Goal: Task Accomplishment & Management: Manage account settings

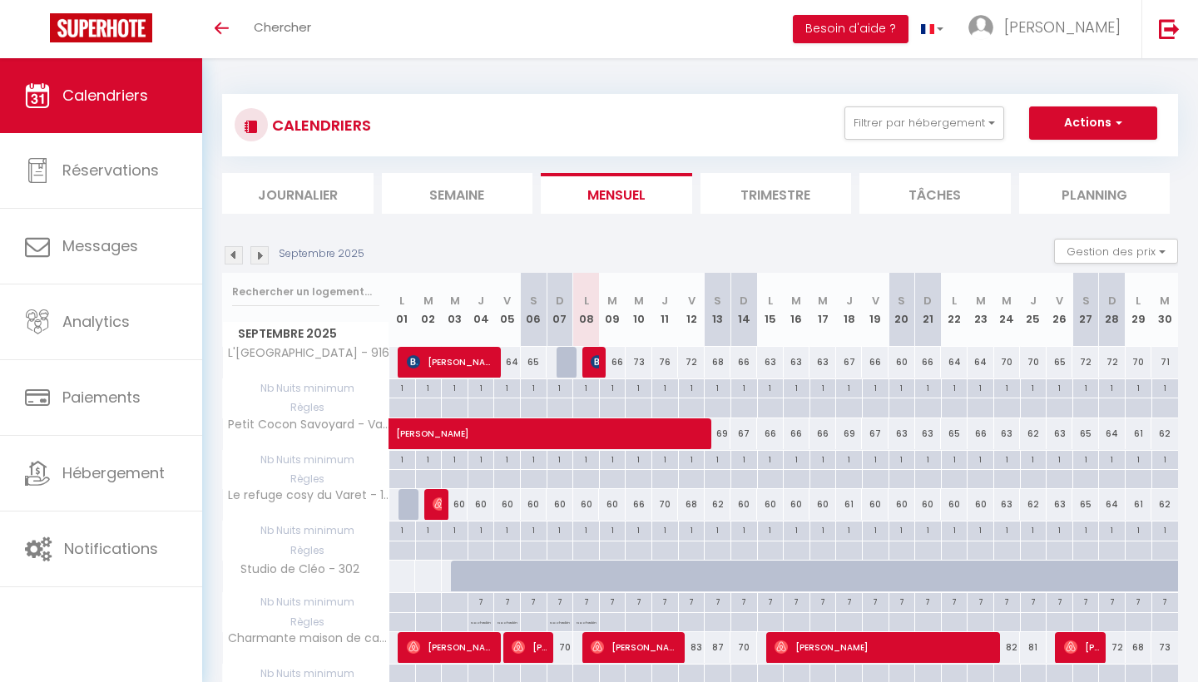
click at [265, 255] on img at bounding box center [259, 255] width 18 height 18
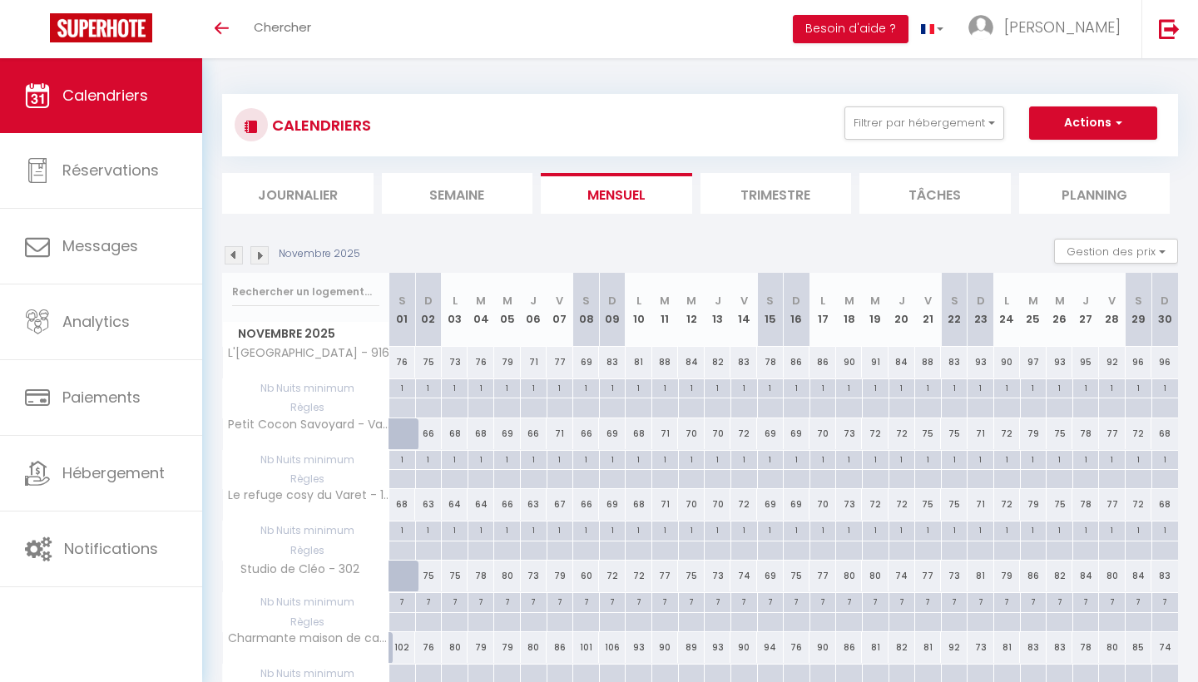
click at [265, 255] on img at bounding box center [259, 255] width 18 height 18
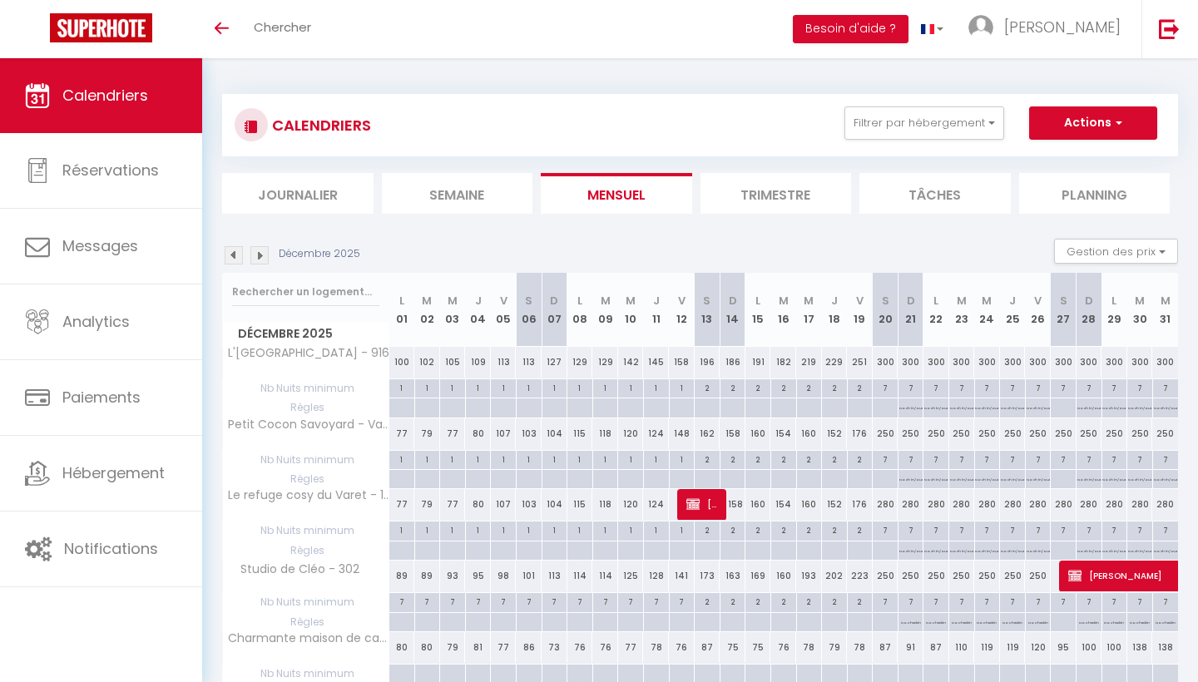
click at [265, 255] on img at bounding box center [259, 255] width 18 height 18
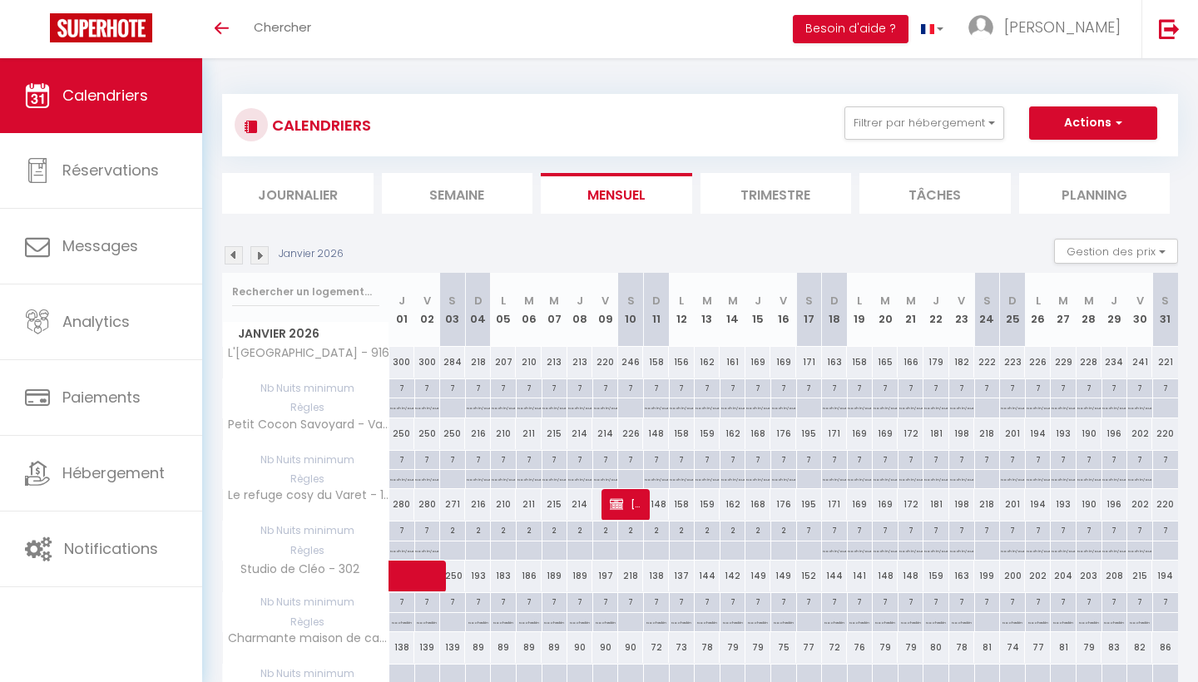
click at [265, 255] on img at bounding box center [259, 255] width 18 height 18
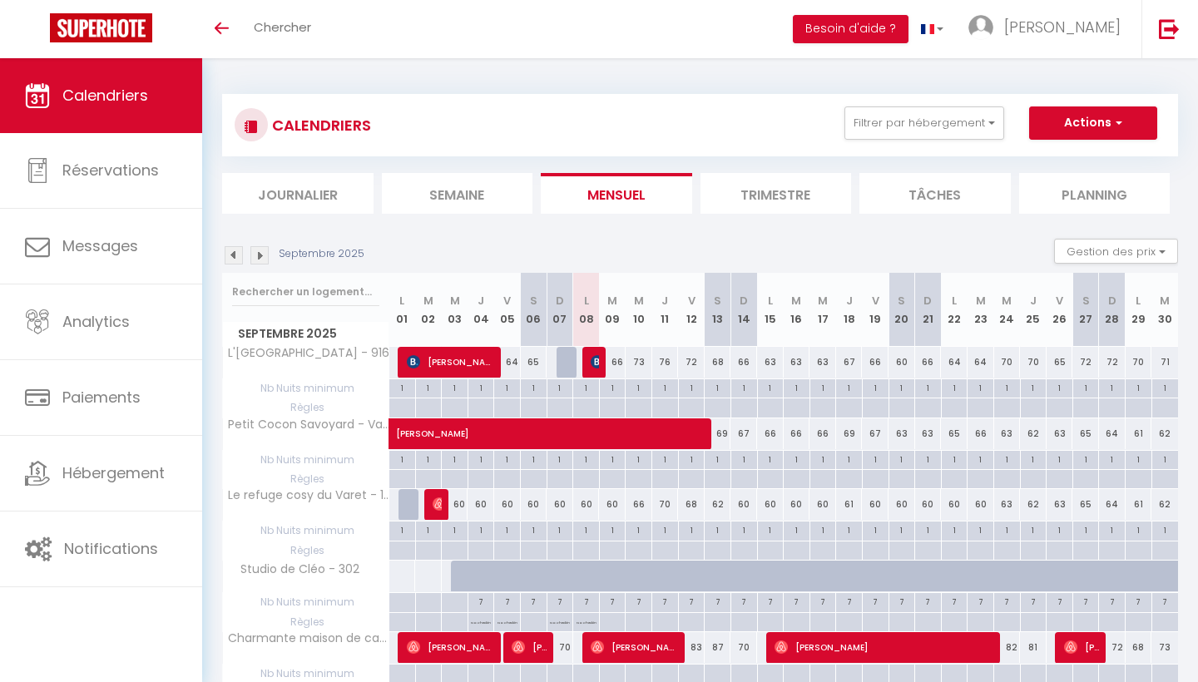
click at [260, 254] on img at bounding box center [259, 255] width 18 height 18
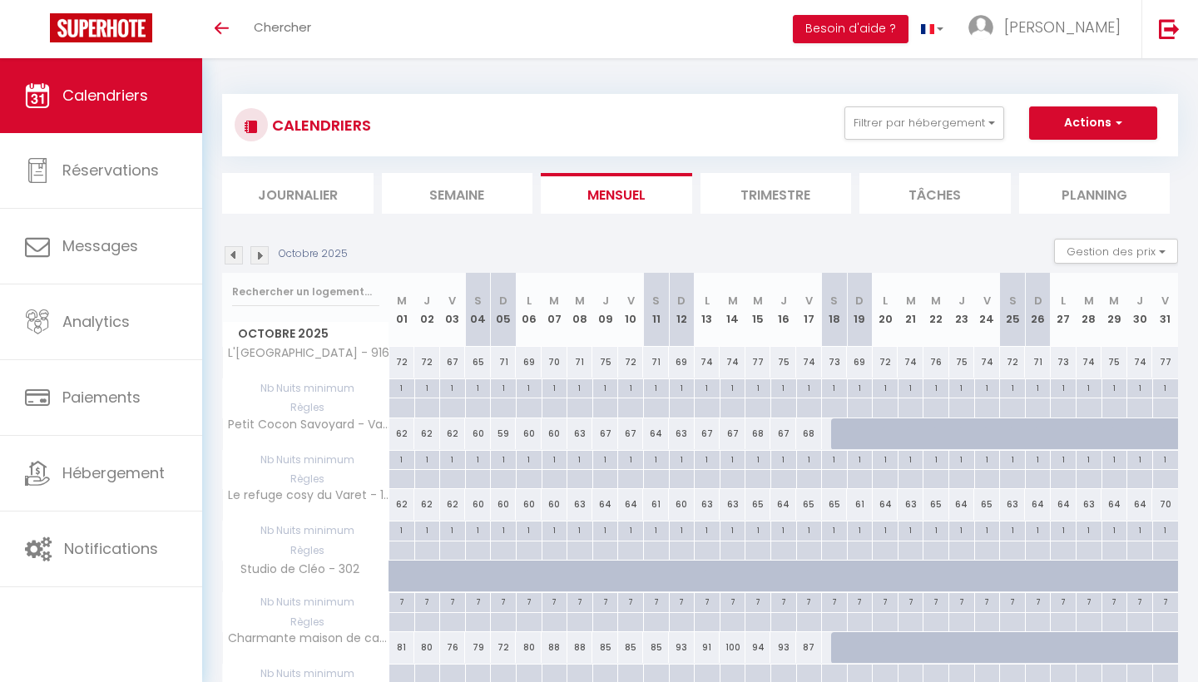
click at [260, 254] on img at bounding box center [259, 255] width 18 height 18
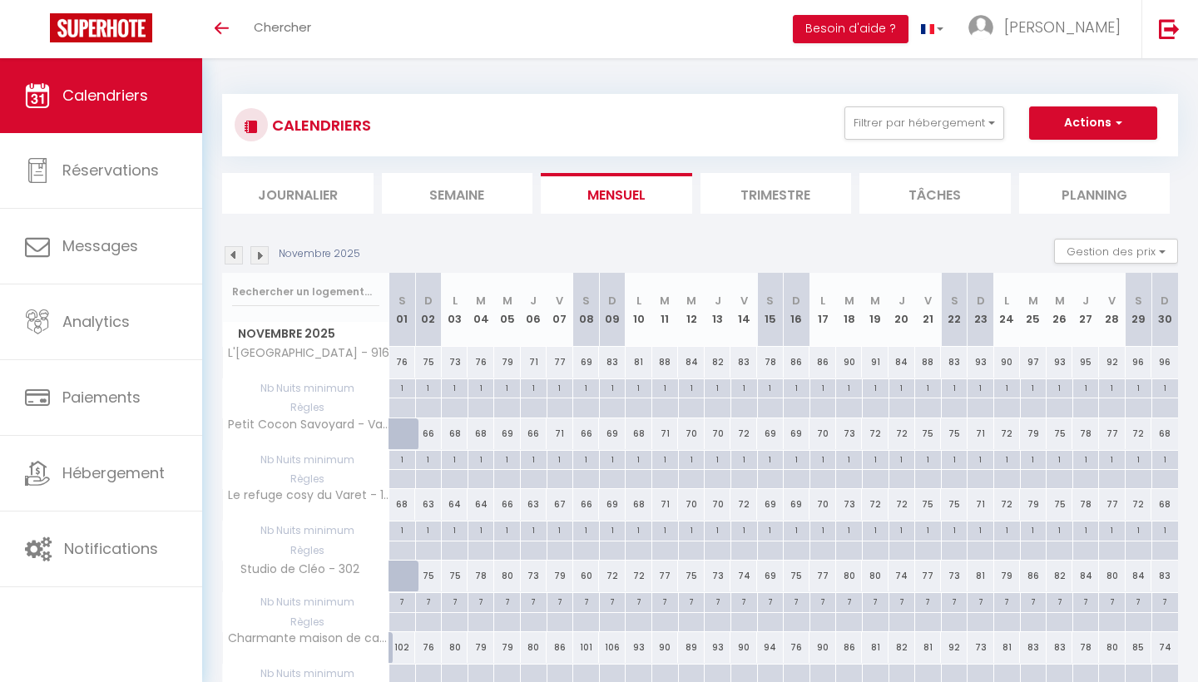
click at [260, 254] on img at bounding box center [259, 255] width 18 height 18
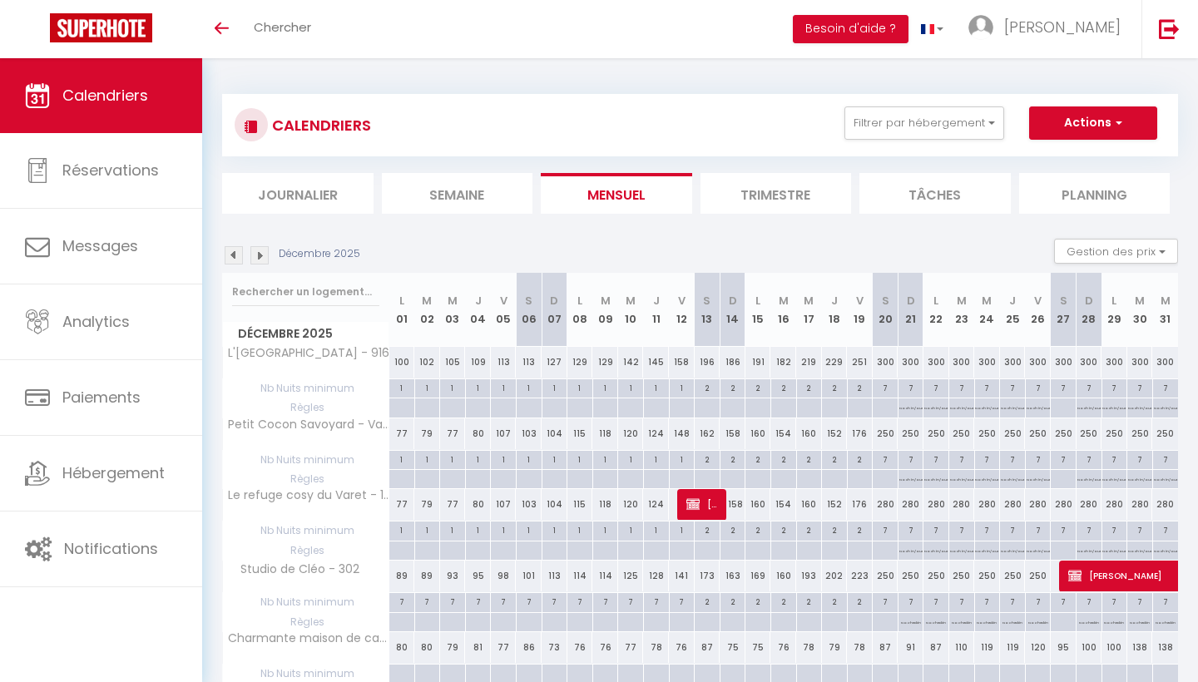
click at [260, 254] on img at bounding box center [259, 255] width 18 height 18
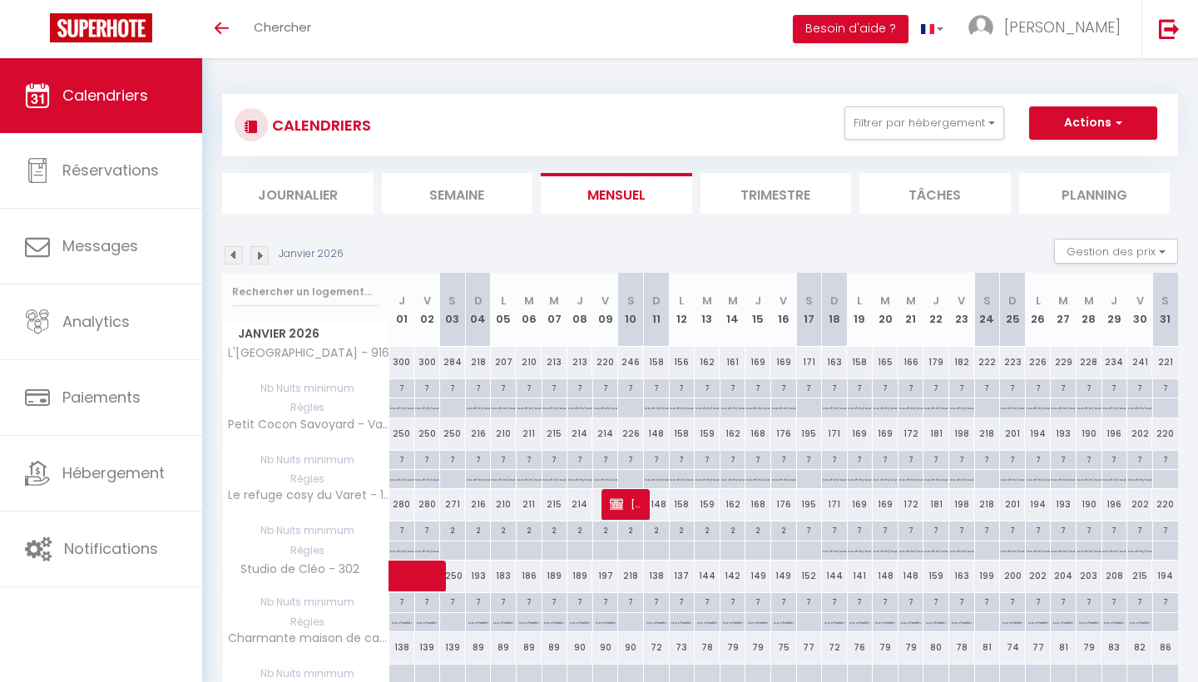
click at [260, 254] on img at bounding box center [259, 255] width 18 height 18
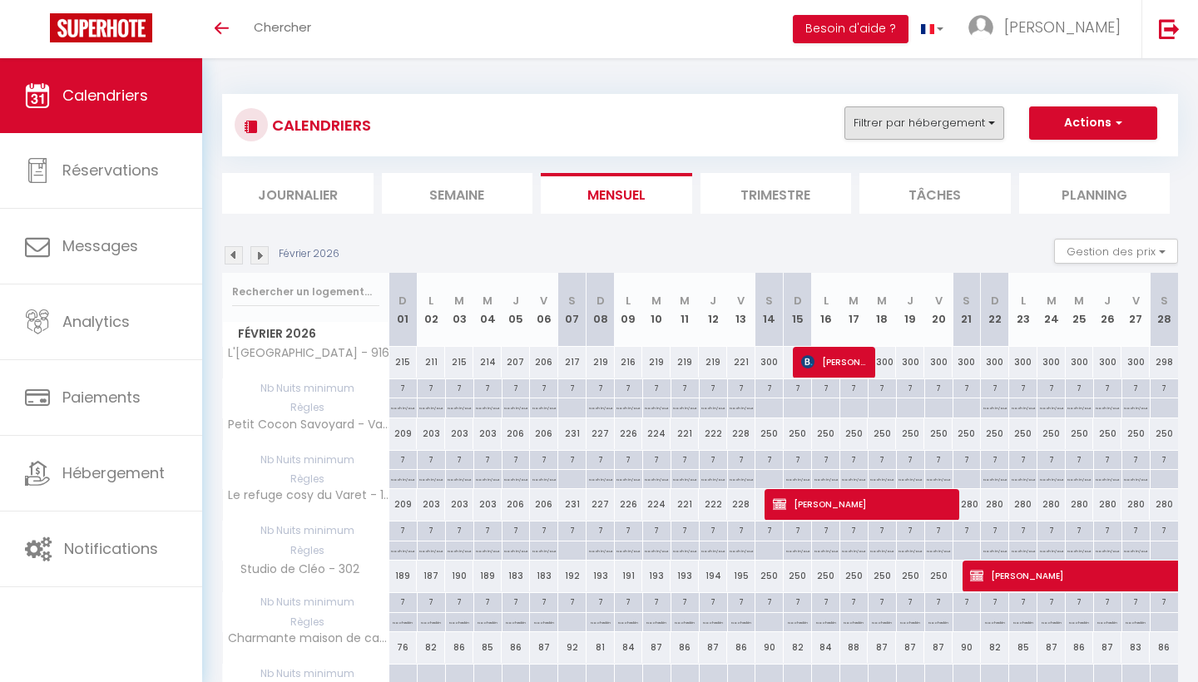
click at [991, 126] on button "Filtrer par hébergement" at bounding box center [924, 122] width 160 height 33
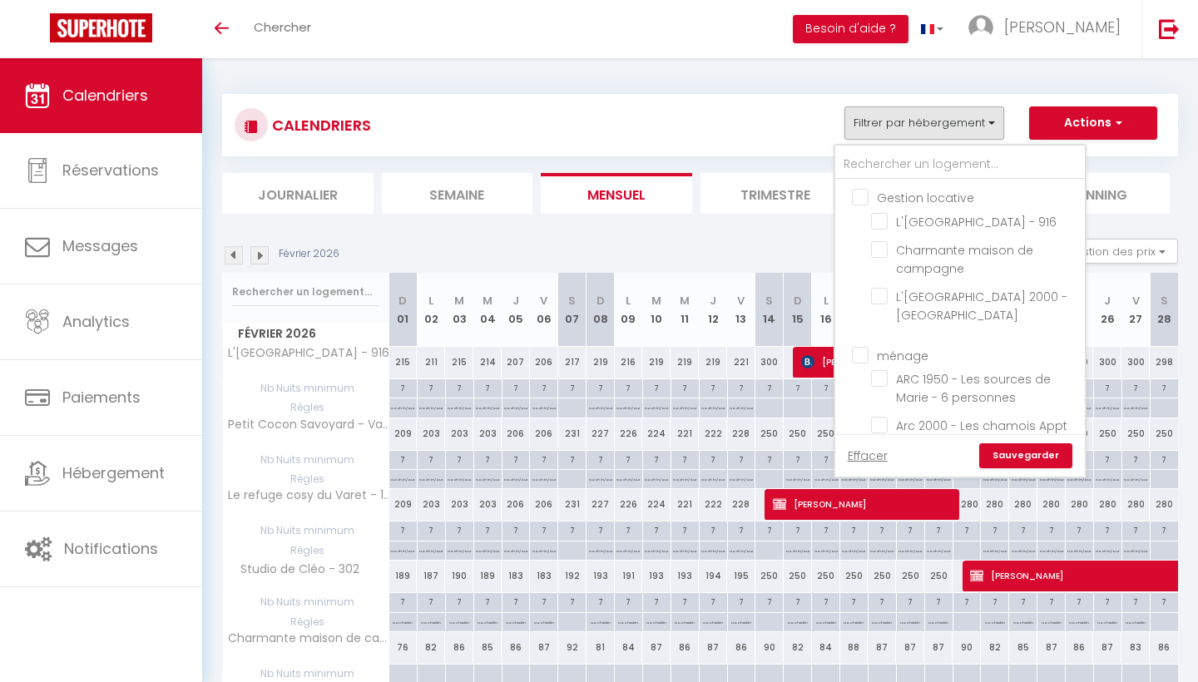
click at [1030, 79] on div "CALENDRIERS Filtrer par hébergement Gestion locative L'observatoire du Mont Bla…" at bounding box center [700, 558] width 956 height 960
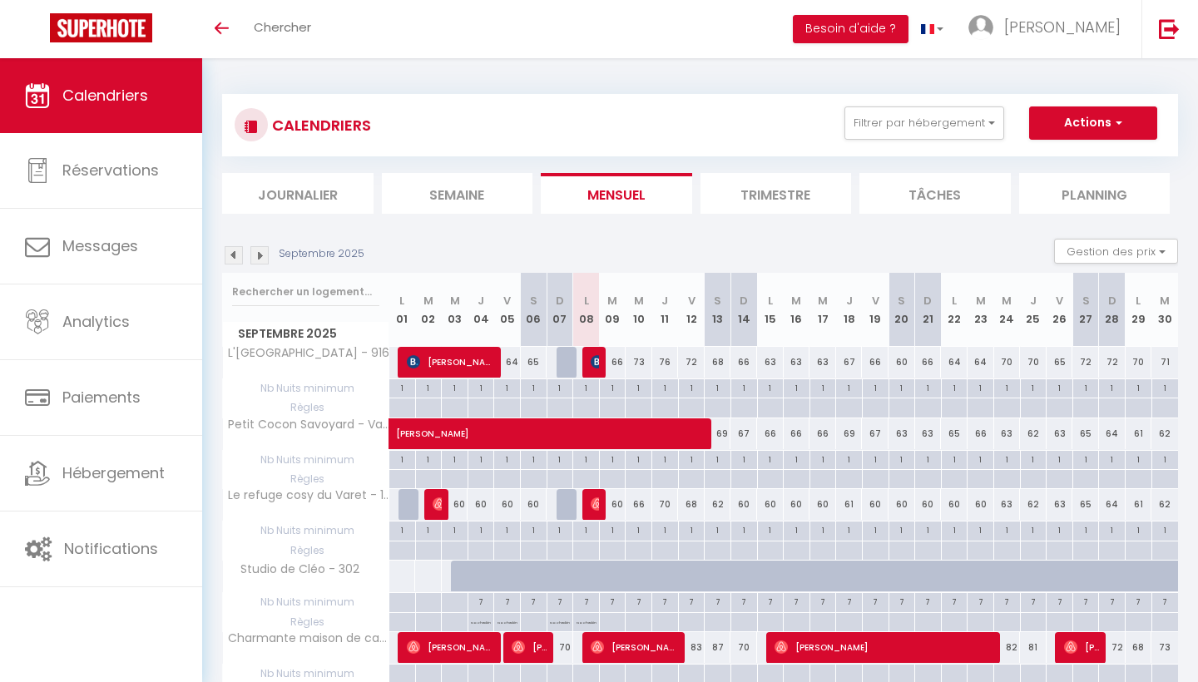
click at [259, 263] on img at bounding box center [259, 255] width 18 height 18
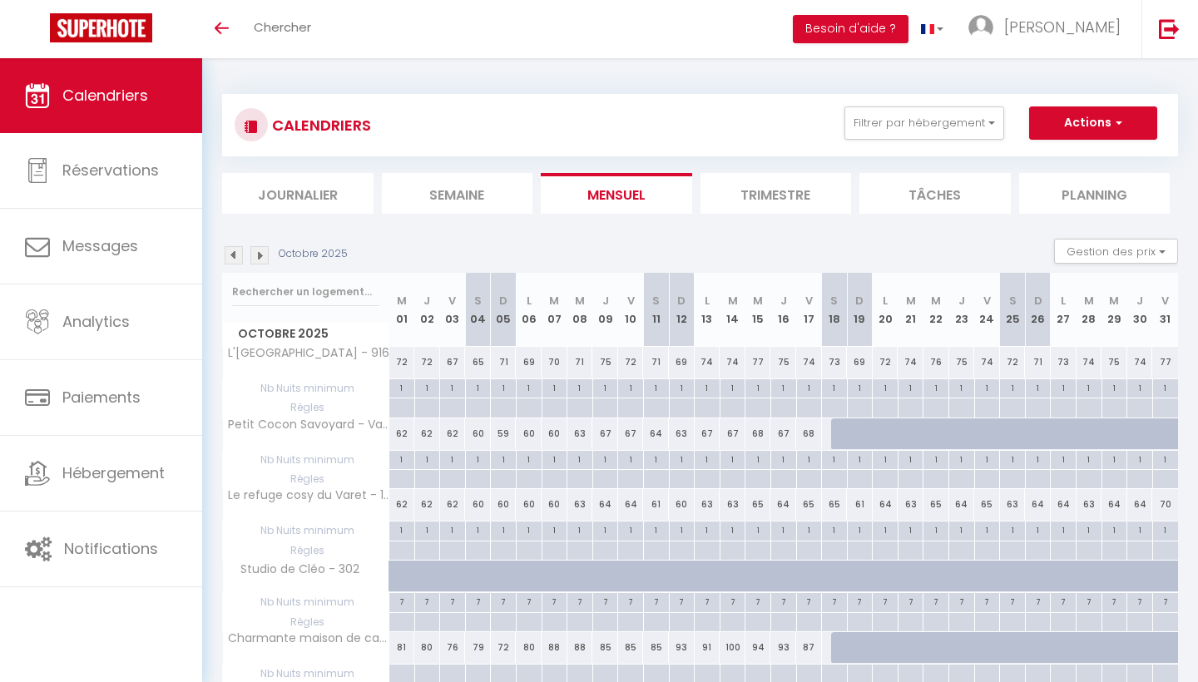
click at [261, 258] on img at bounding box center [259, 255] width 18 height 18
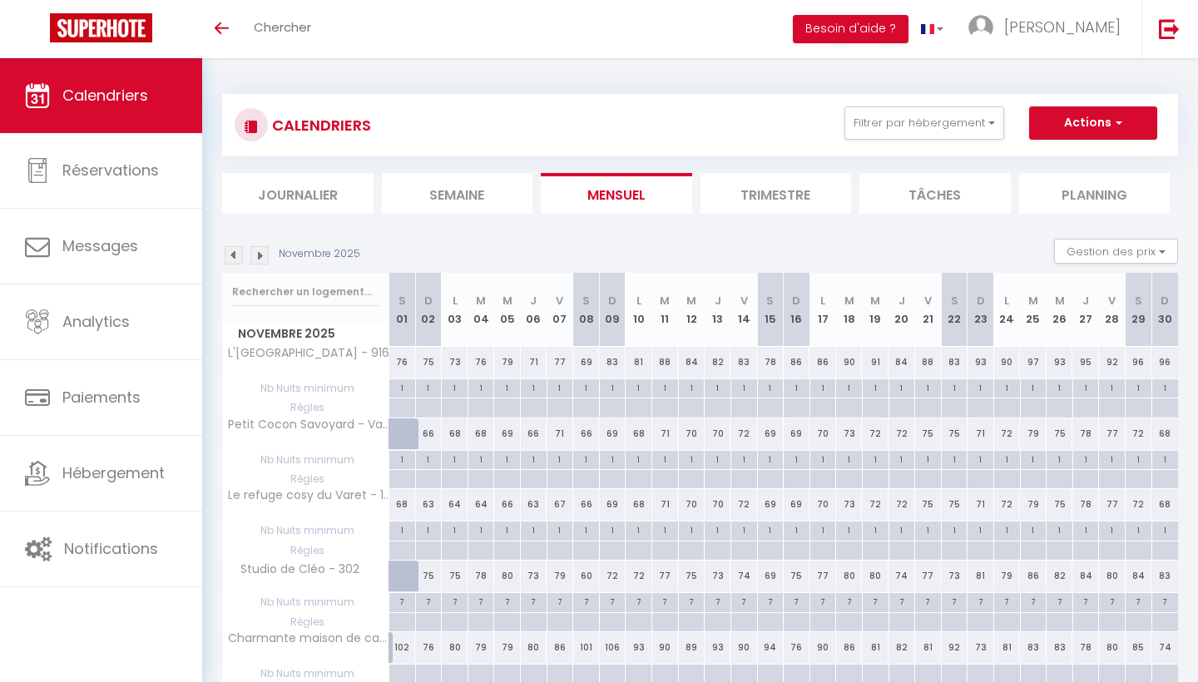
click at [261, 258] on img at bounding box center [259, 255] width 18 height 18
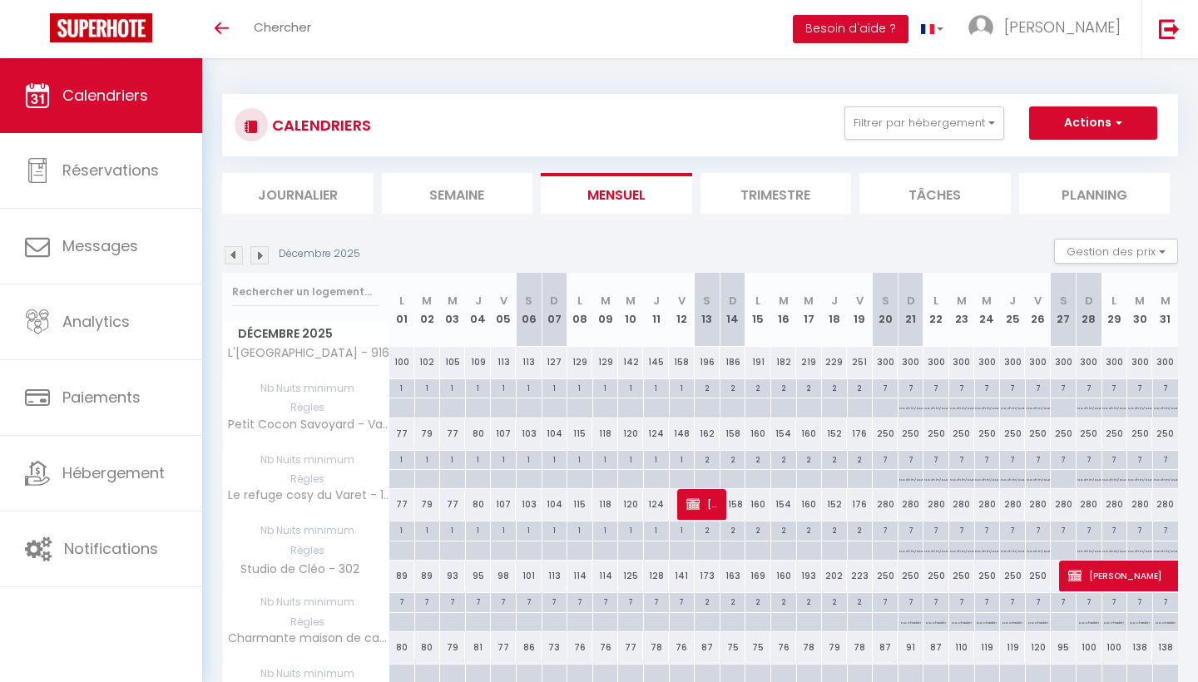
click at [261, 258] on img at bounding box center [259, 255] width 18 height 18
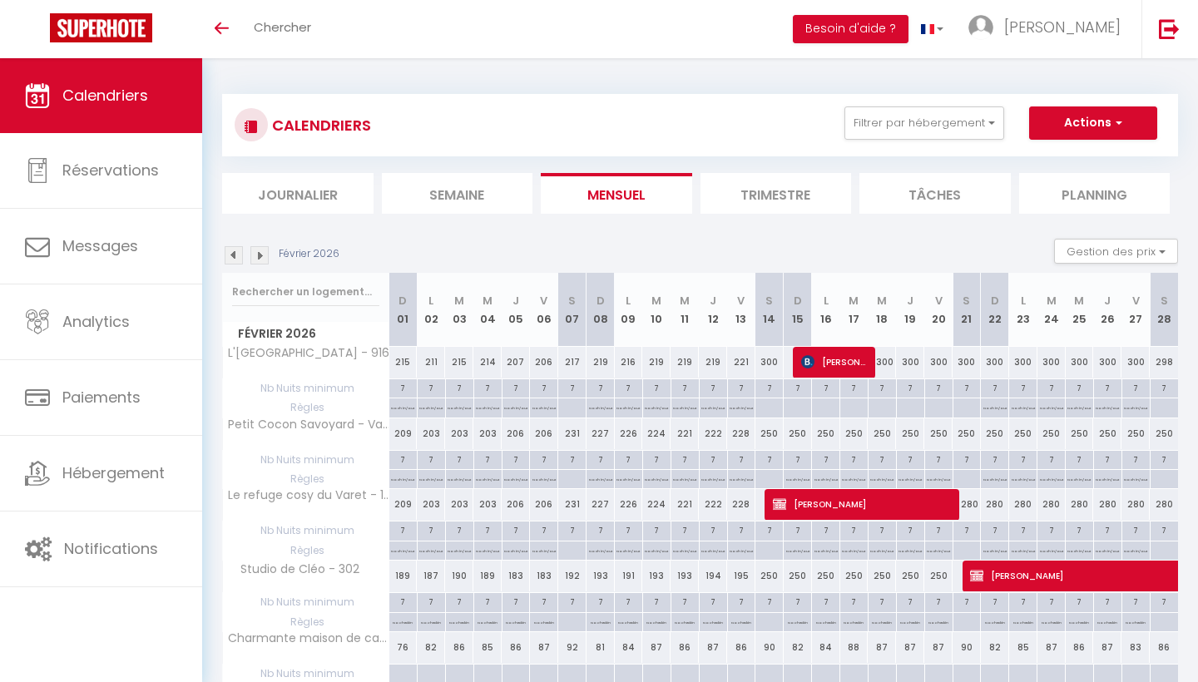
click at [261, 258] on img at bounding box center [259, 255] width 18 height 18
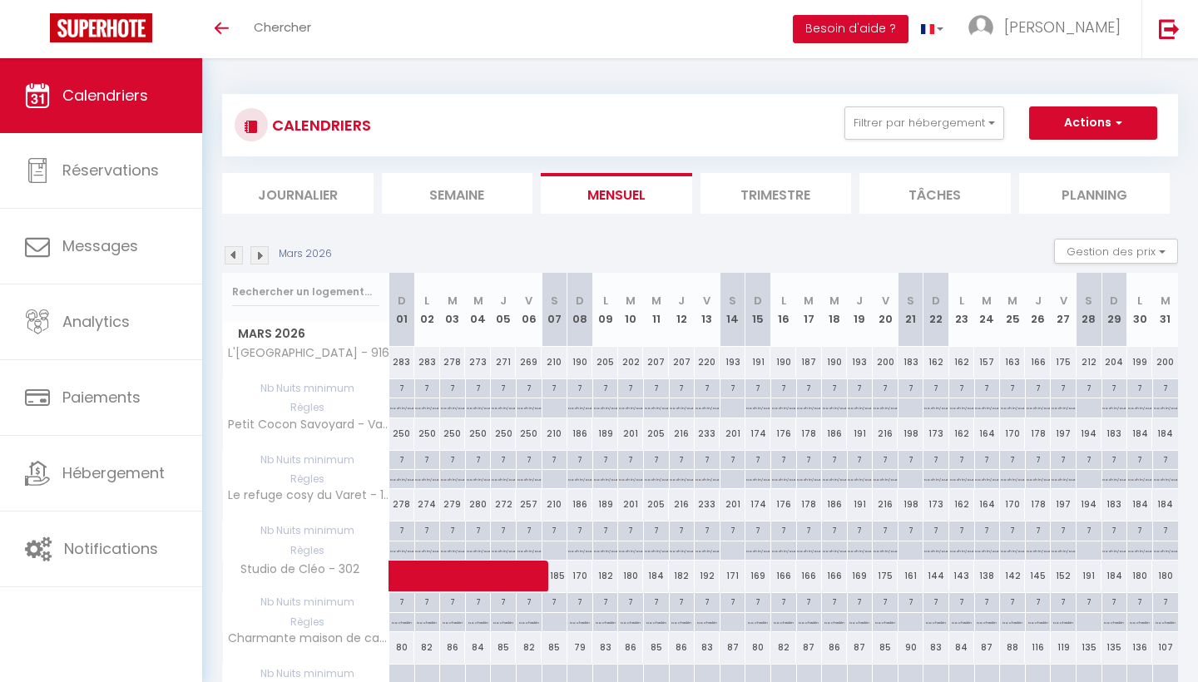
click at [231, 260] on img at bounding box center [234, 255] width 18 height 18
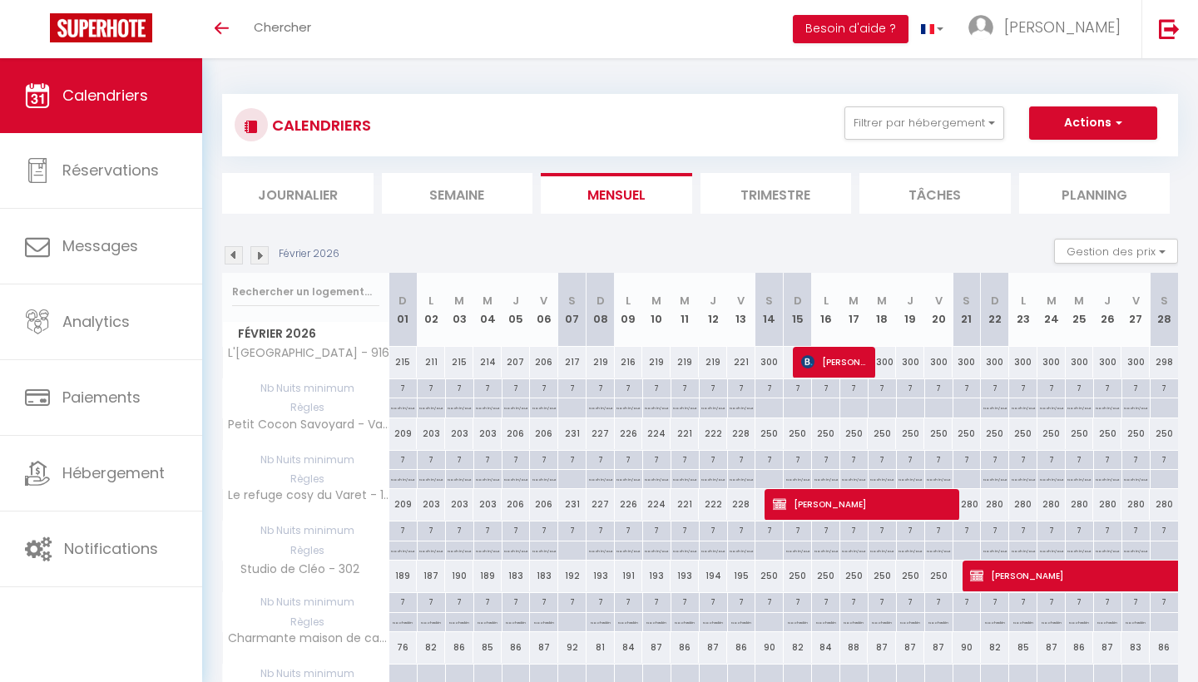
click at [826, 392] on div "7" at bounding box center [825, 387] width 27 height 16
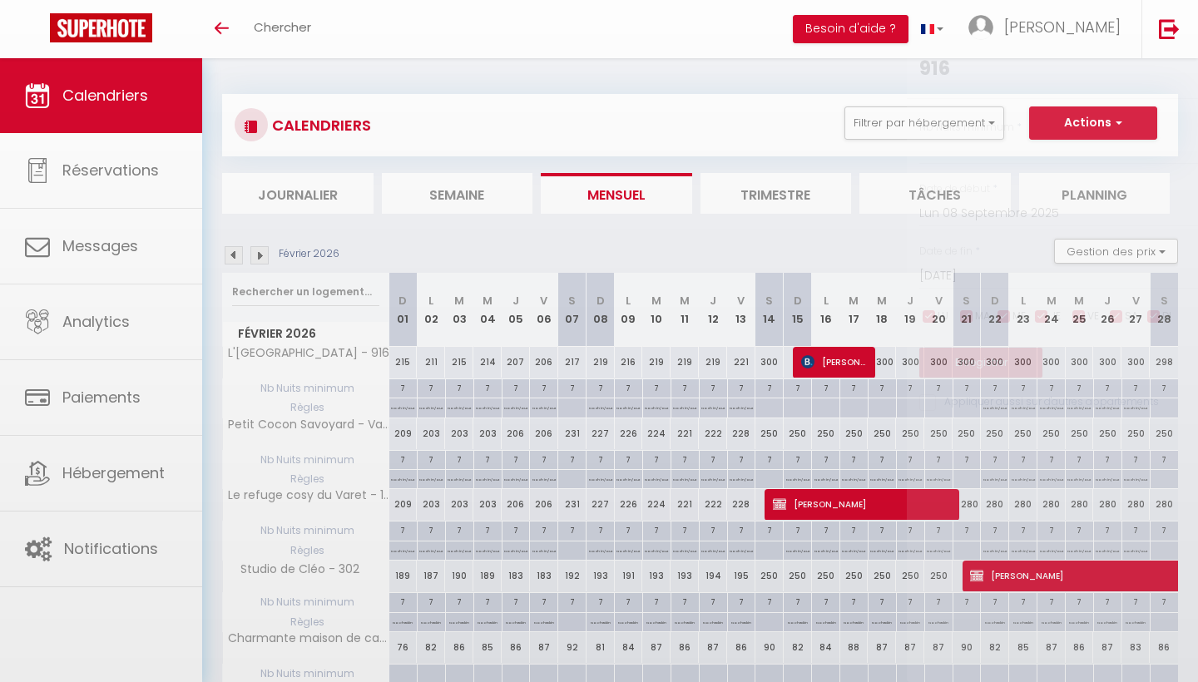
type input "7"
type input "Lun 16 Février 2026"
type input "Mar 17 Février 2026"
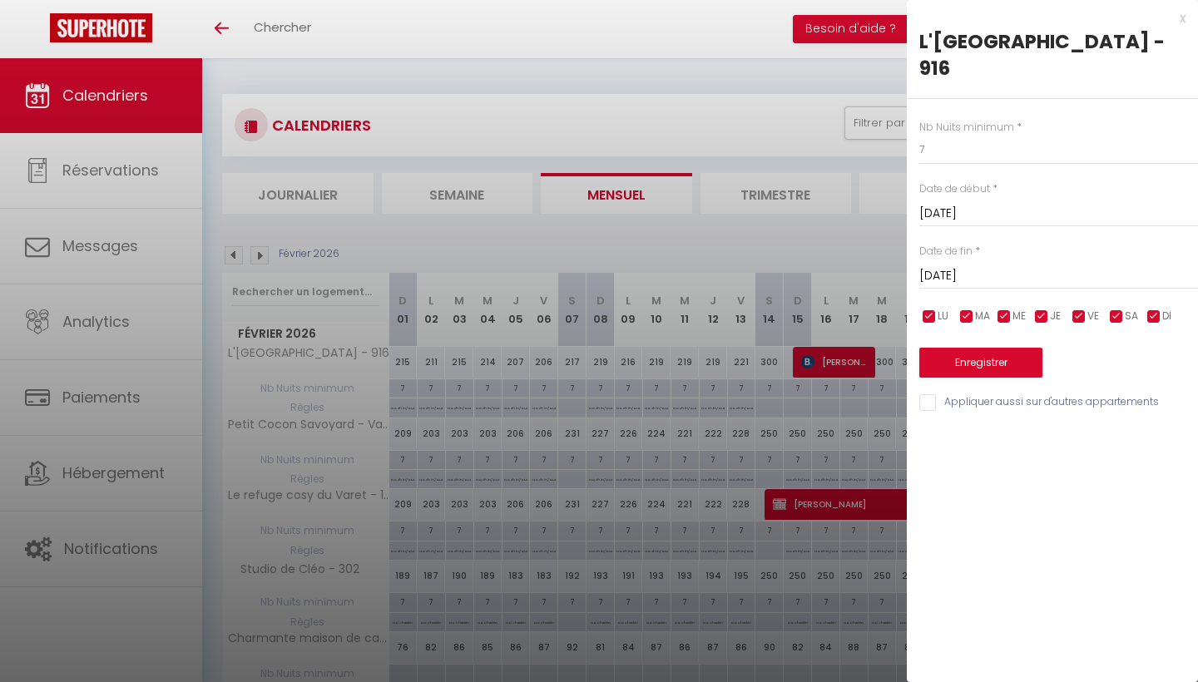
click at [773, 397] on div at bounding box center [599, 341] width 1198 height 682
type input "undefined aN undefined NaN"
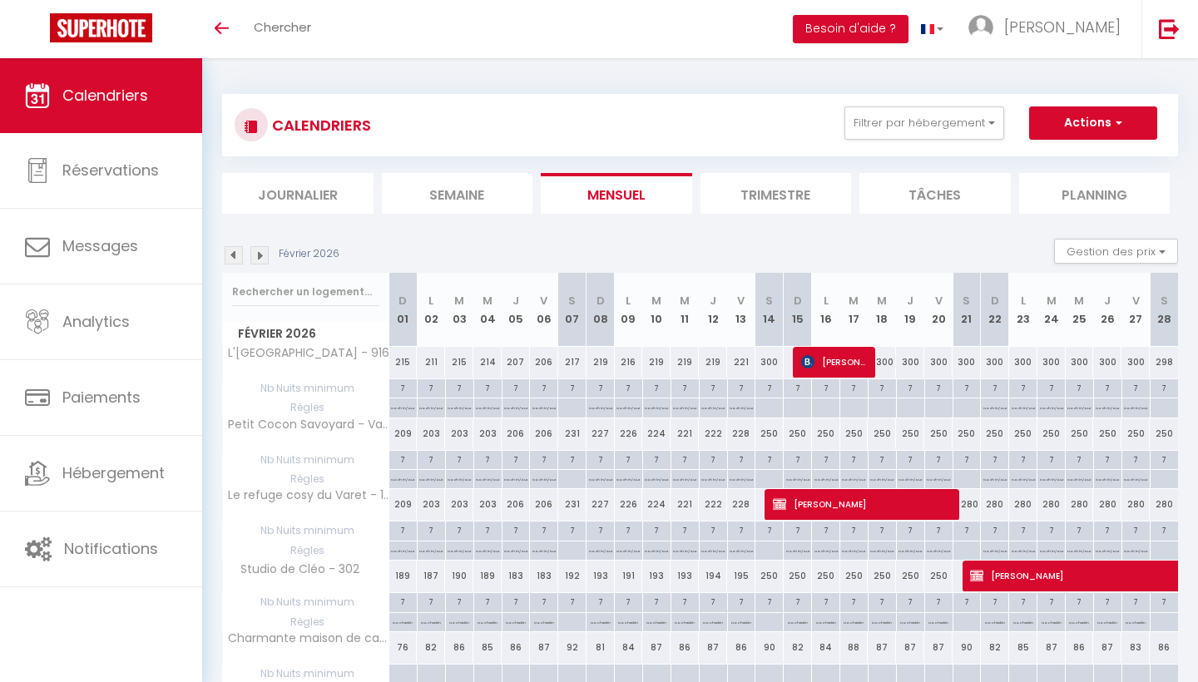
click at [769, 383] on div "7" at bounding box center [768, 387] width 27 height 16
type input "7"
type input "Sam 14 Février 2026"
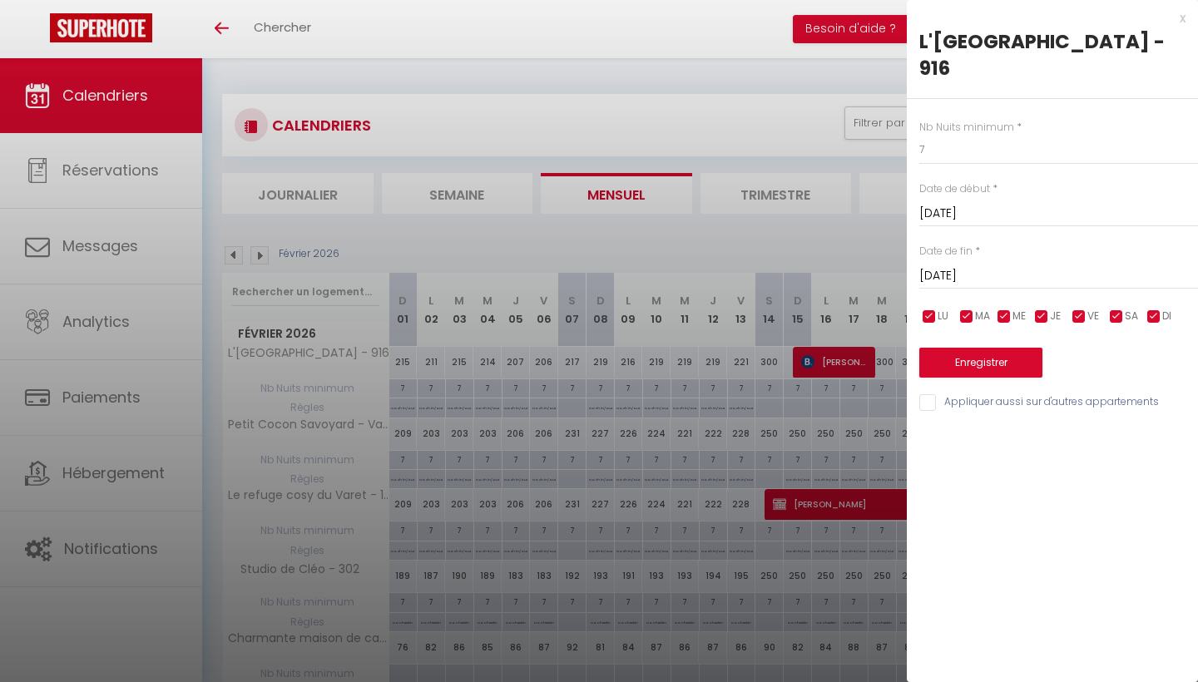
click at [969, 275] on input "Dim 15 Février 2026" at bounding box center [1058, 276] width 279 height 22
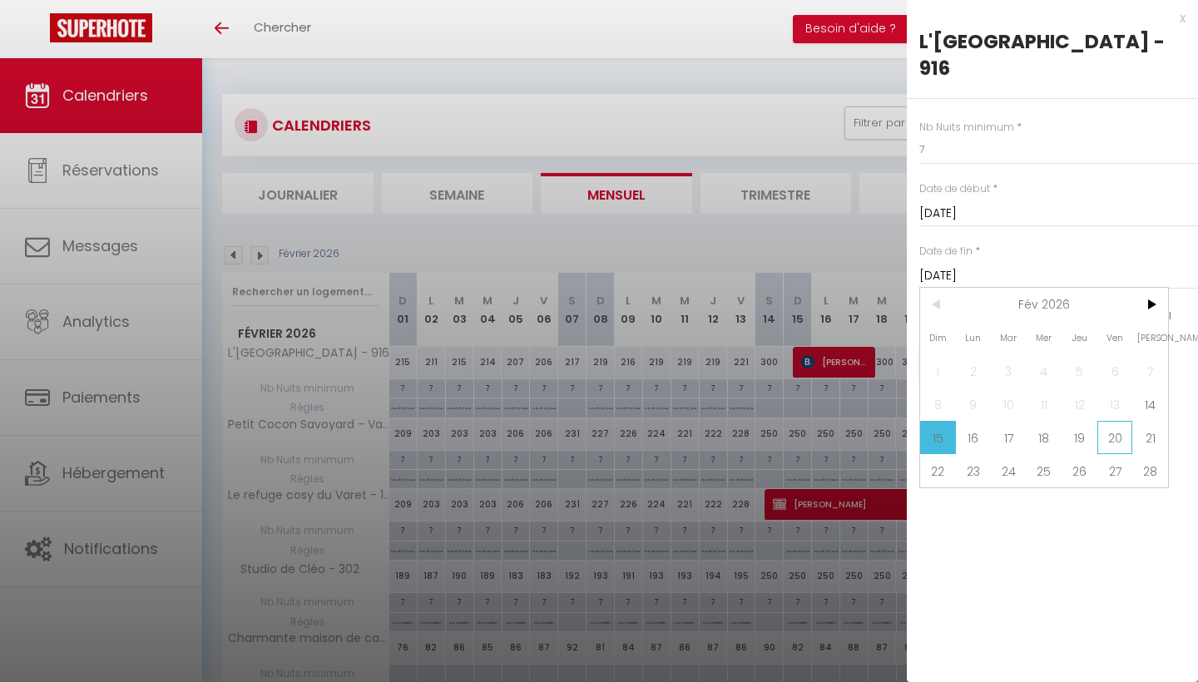
click at [1115, 437] on span "20" at bounding box center [1115, 437] width 36 height 33
type input "Ven 20 Février 2026"
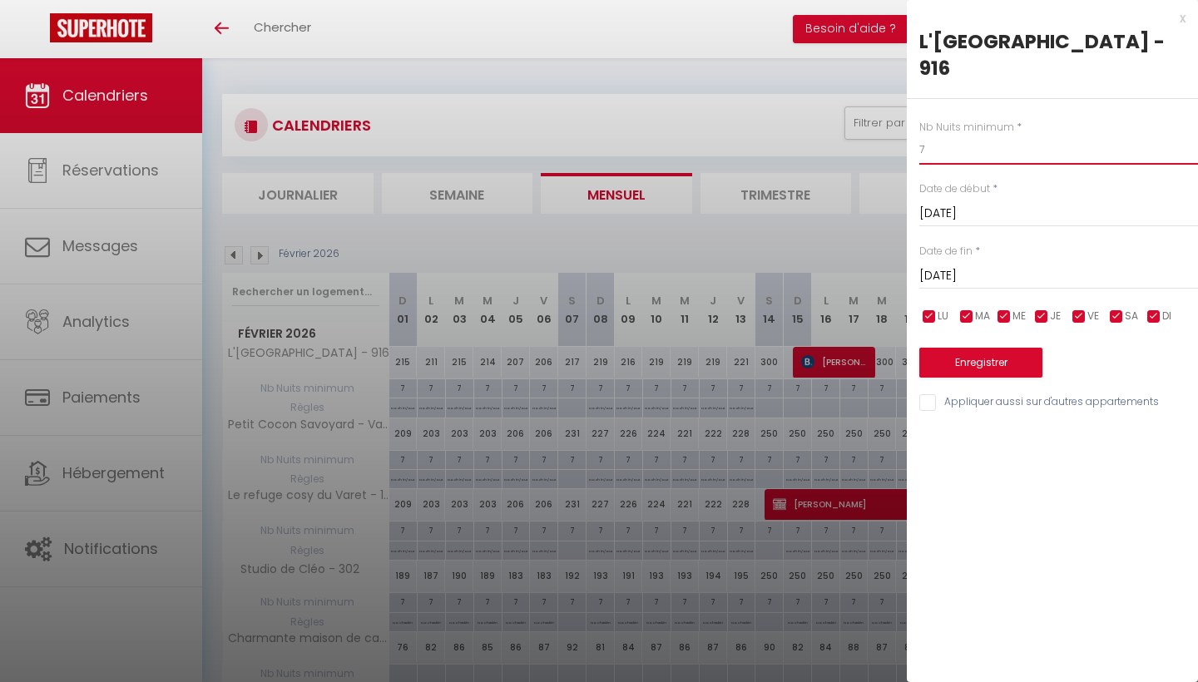
click at [957, 159] on input "7" at bounding box center [1058, 150] width 279 height 30
type input "1"
click at [984, 373] on button "Enregistrer" at bounding box center [980, 363] width 123 height 30
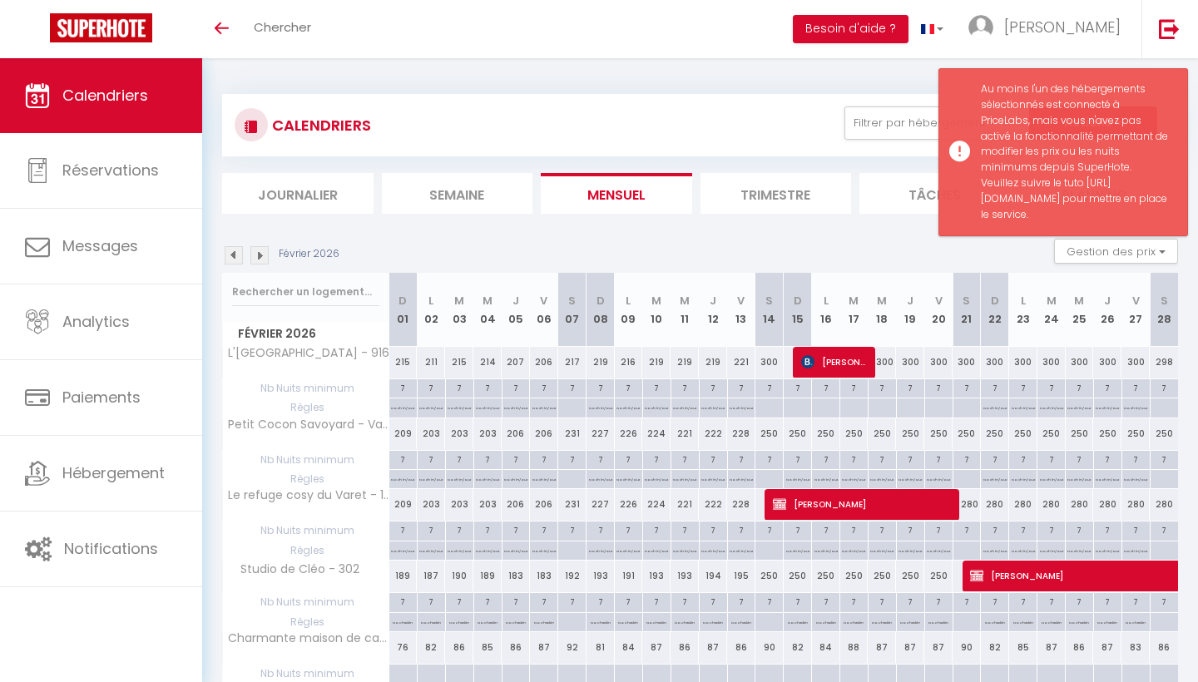
click at [772, 168] on div "CALENDRIERS Filtrer par hébergement Gestion locative L'observatoire du Mont Bla…" at bounding box center [700, 154] width 956 height 120
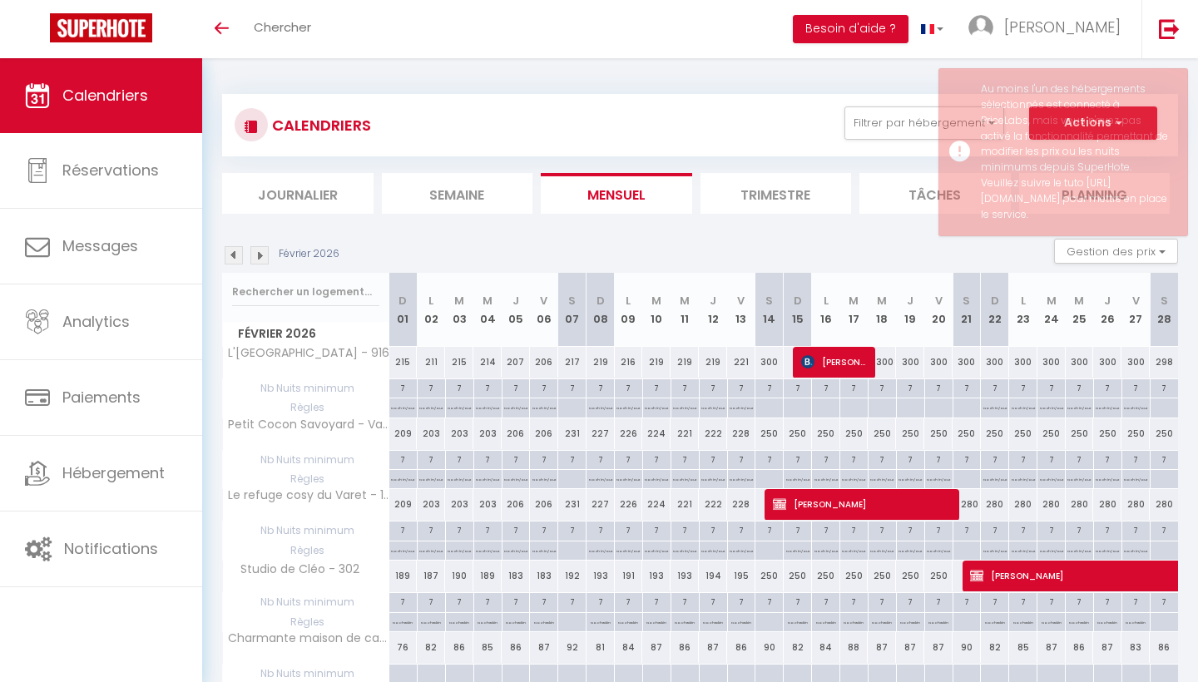
click at [829, 141] on div "CALENDRIERS Filtrer par hébergement Gestion locative L'observatoire du Mont Bla…" at bounding box center [700, 124] width 931 height 37
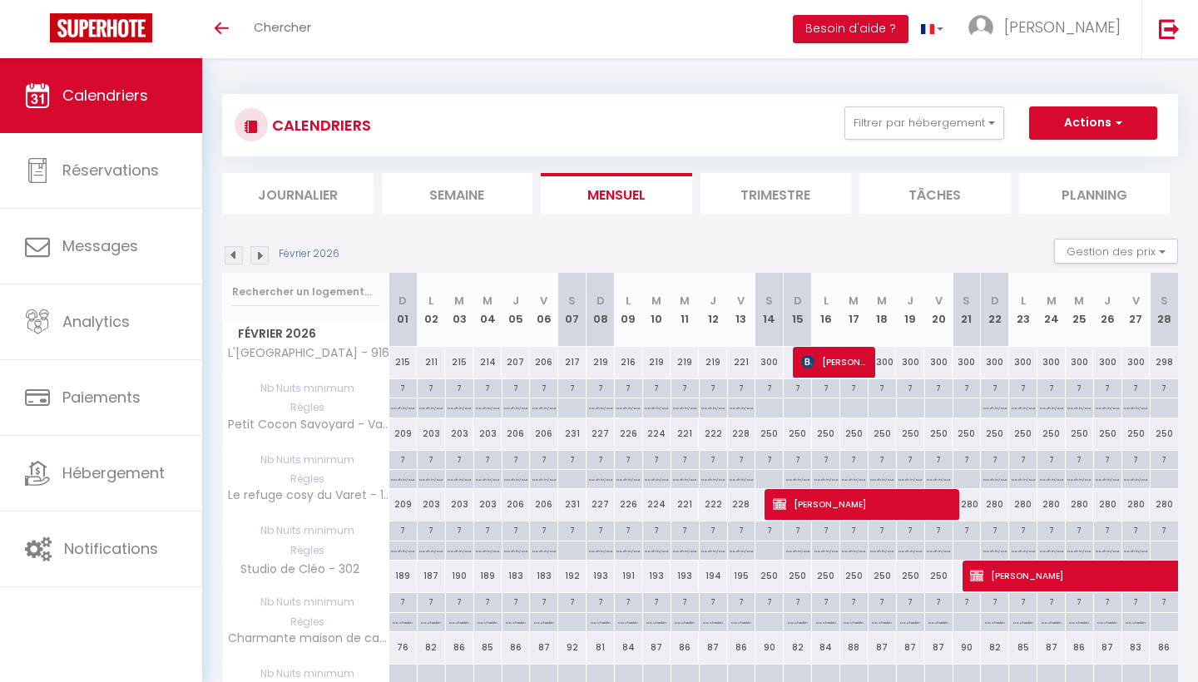
click at [1127, 116] on button "Actions" at bounding box center [1093, 122] width 128 height 33
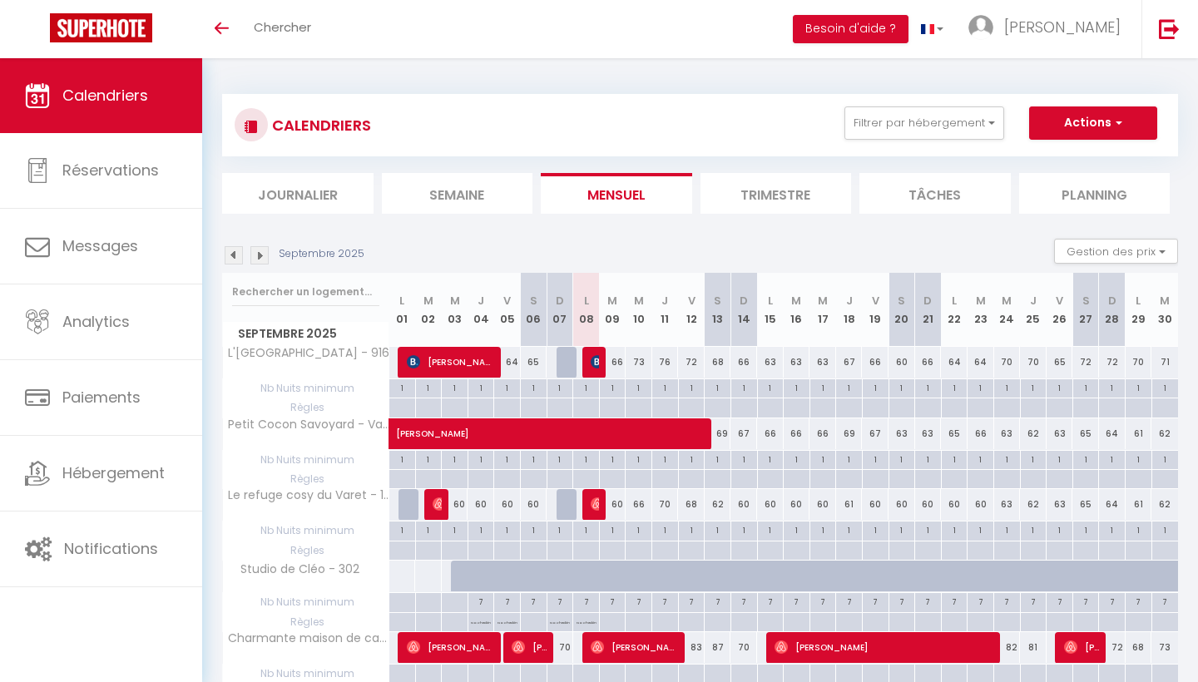
click at [260, 254] on img at bounding box center [259, 255] width 18 height 18
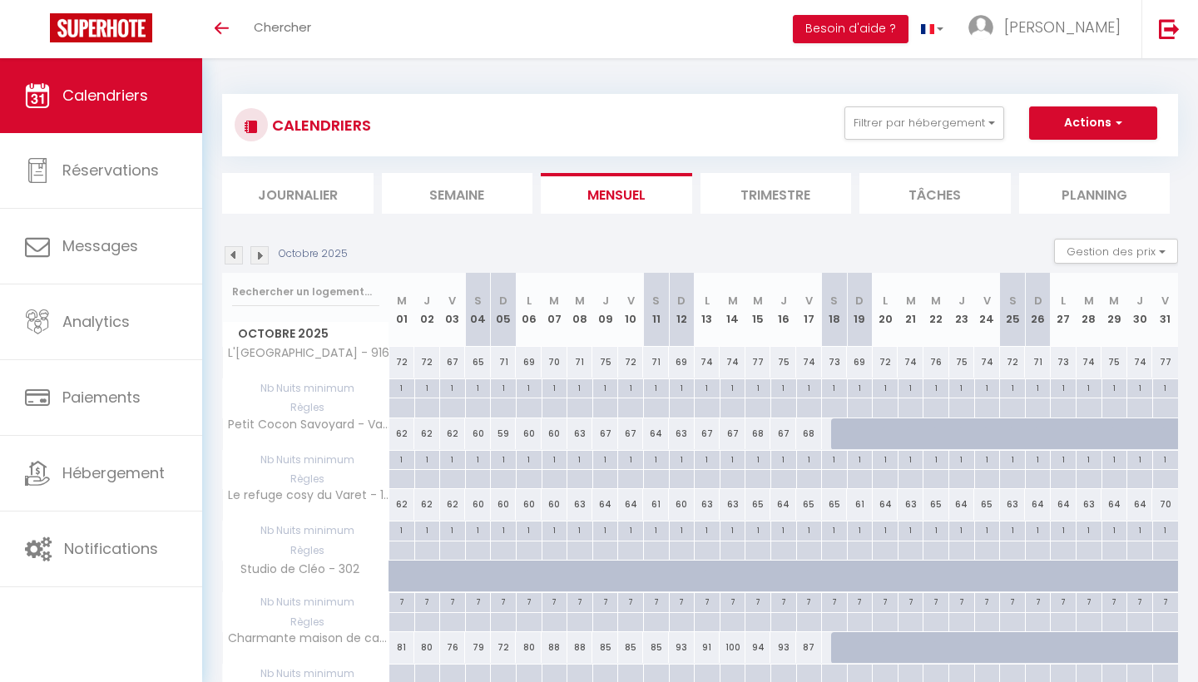
click at [260, 254] on img at bounding box center [259, 255] width 18 height 18
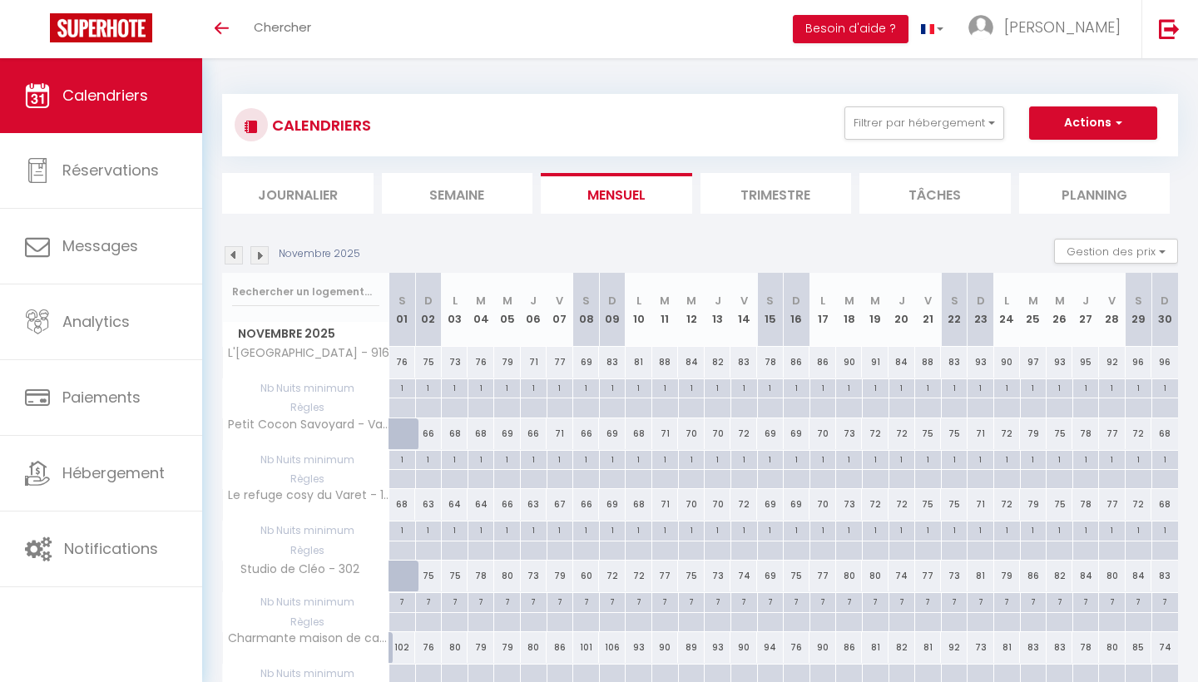
click at [260, 254] on img at bounding box center [259, 255] width 18 height 18
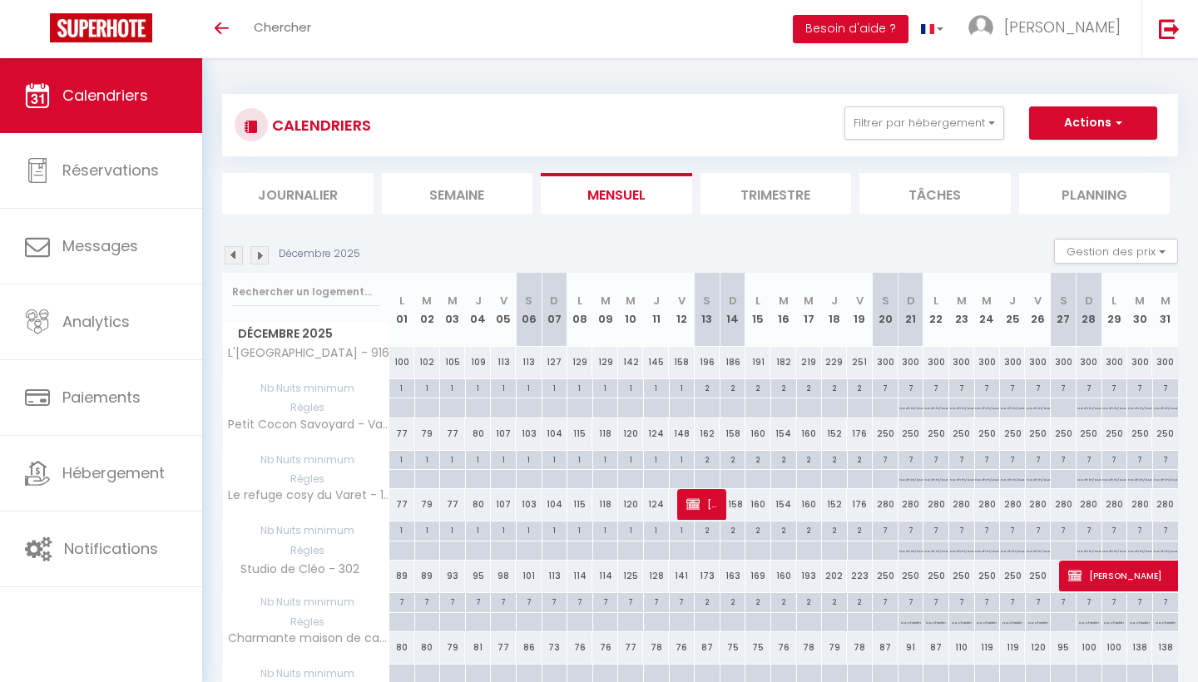
click at [260, 254] on img at bounding box center [259, 255] width 18 height 18
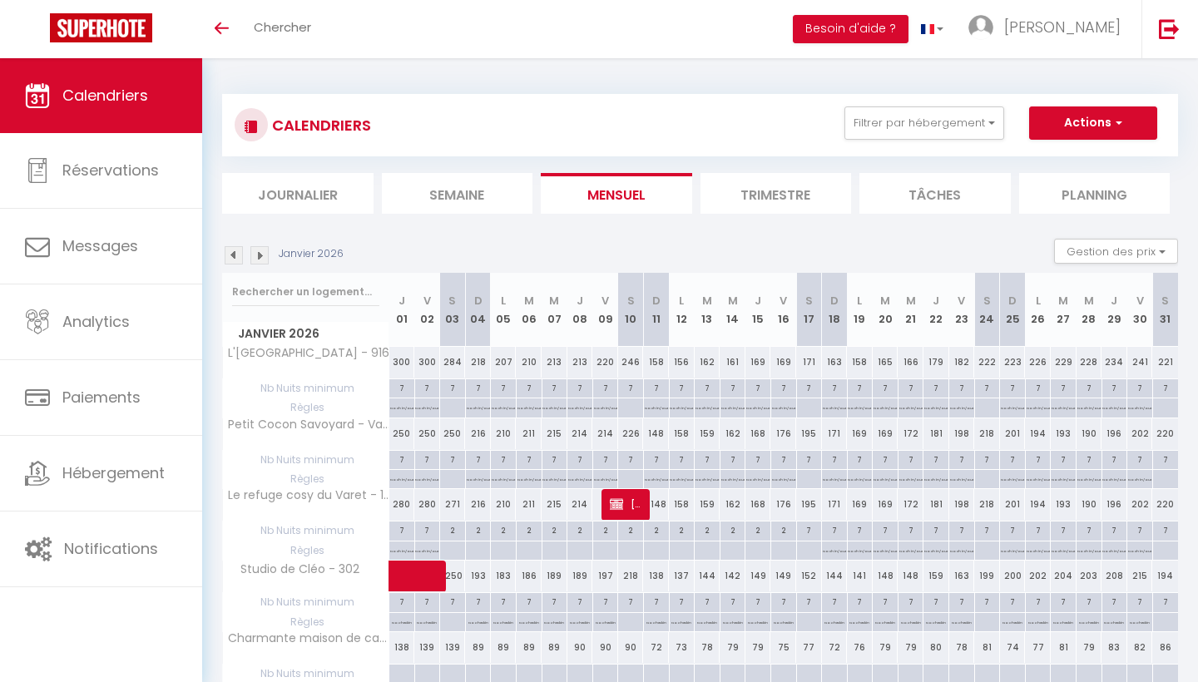
click at [260, 254] on img at bounding box center [259, 255] width 18 height 18
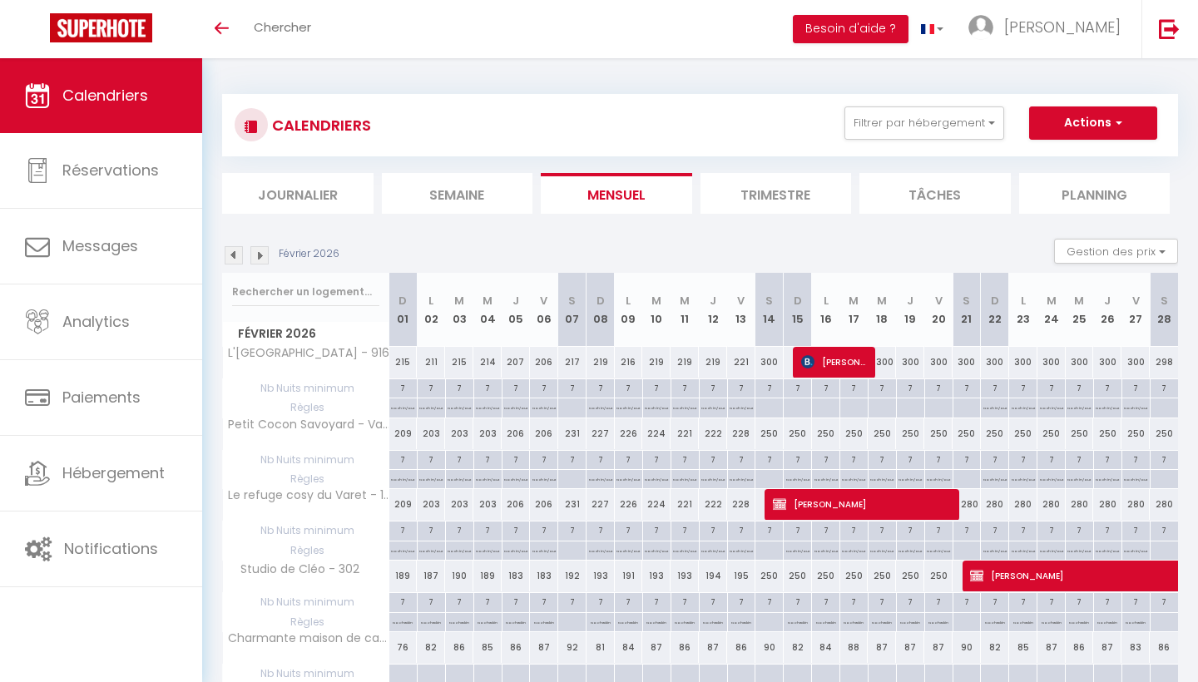
click at [1115, 123] on span "button" at bounding box center [1116, 122] width 10 height 17
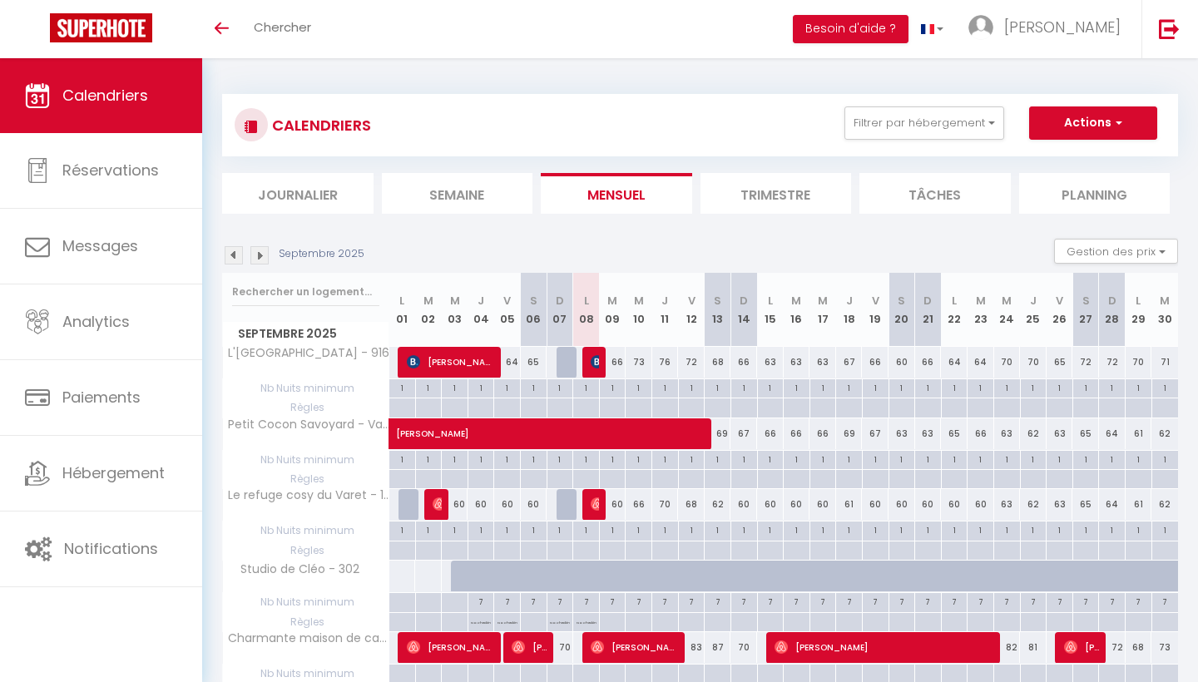
click at [256, 258] on img at bounding box center [259, 255] width 18 height 18
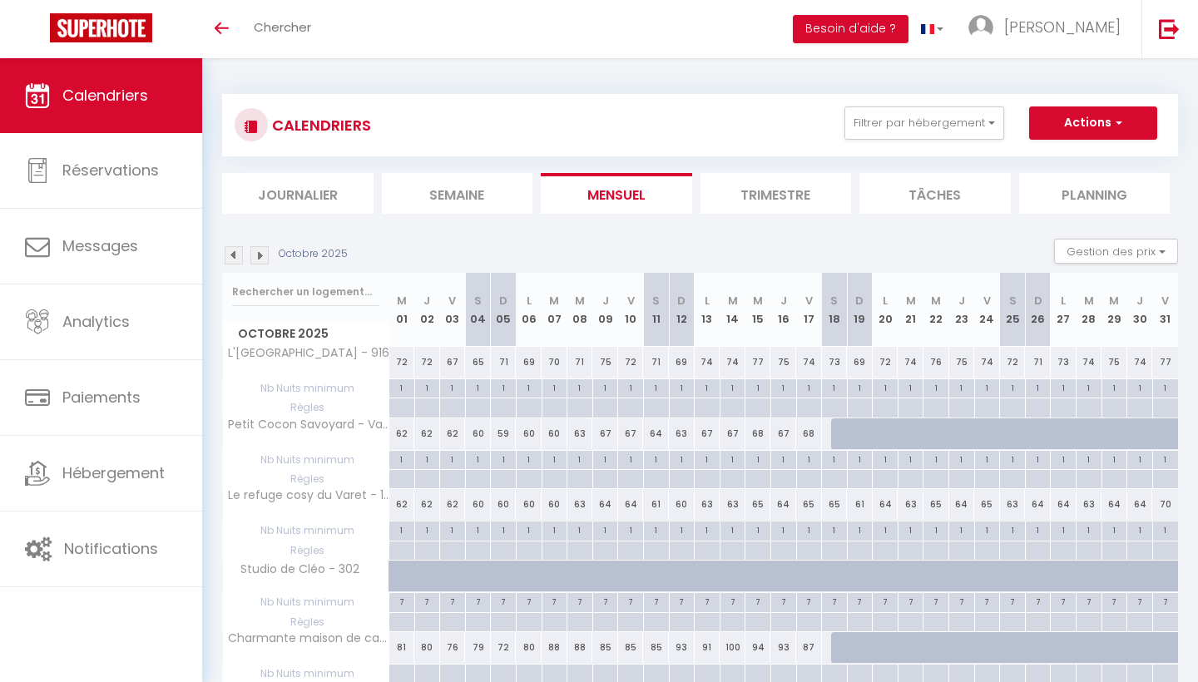
click at [264, 257] on img at bounding box center [259, 255] width 18 height 18
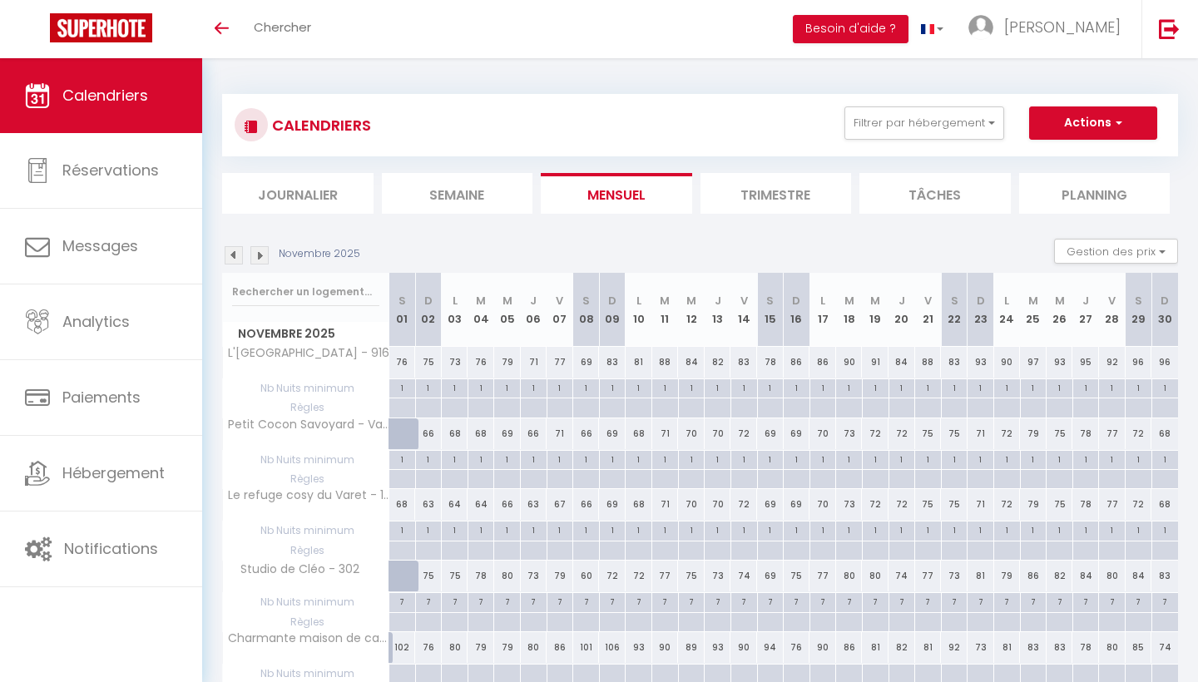
click at [264, 257] on img at bounding box center [259, 255] width 18 height 18
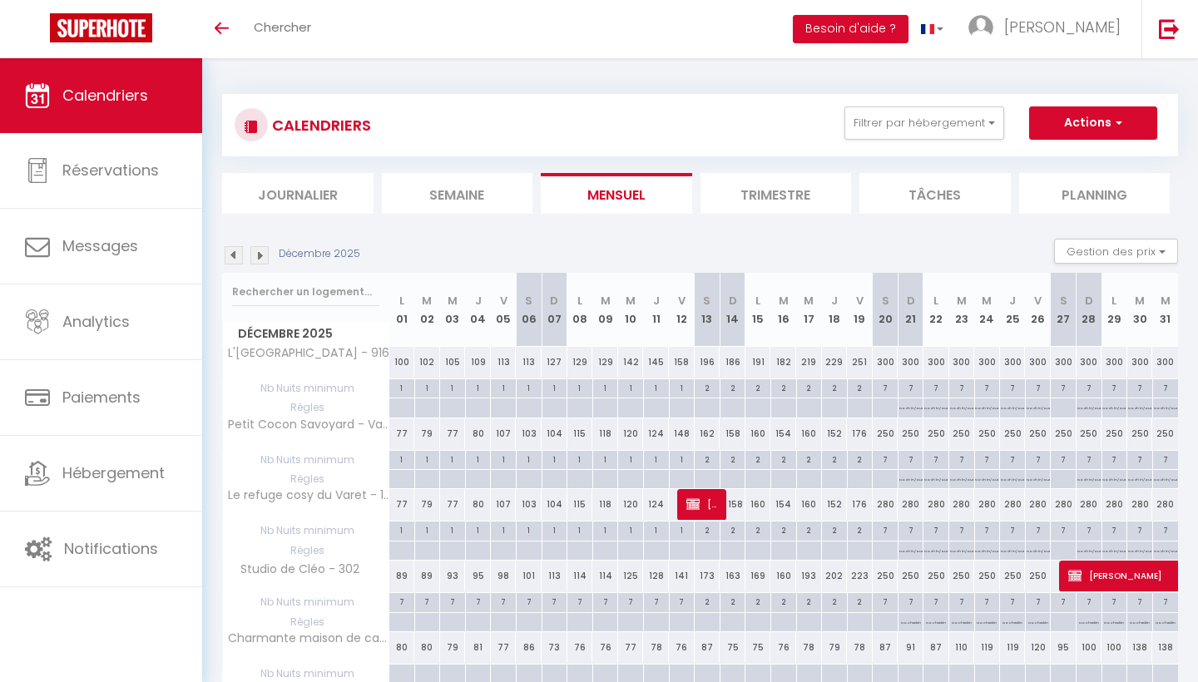
click at [264, 257] on img at bounding box center [259, 255] width 18 height 18
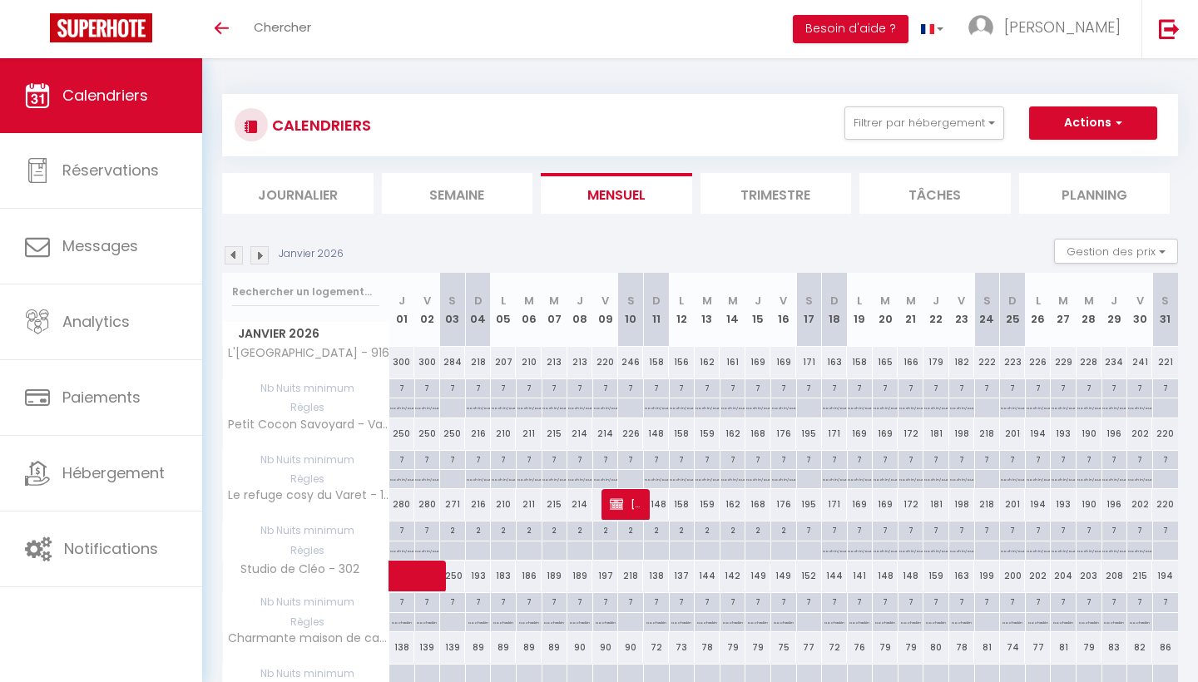
click at [264, 257] on img at bounding box center [259, 255] width 18 height 18
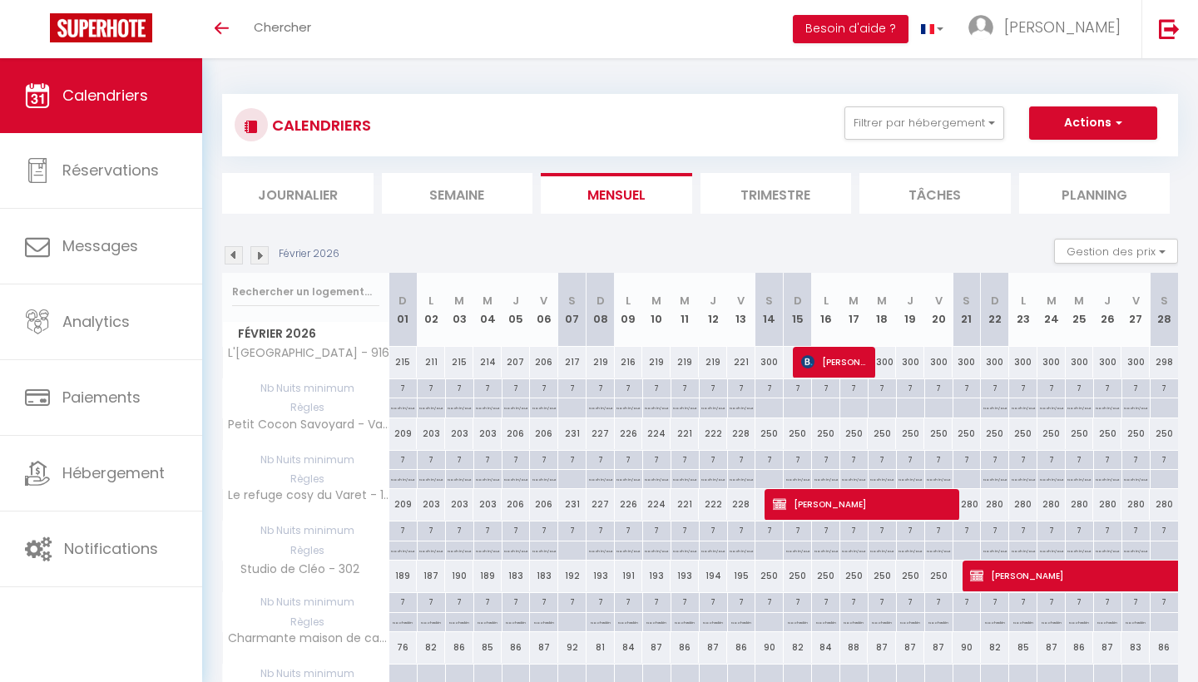
click at [766, 385] on div "7" at bounding box center [768, 387] width 27 height 16
type input "7"
type input "Sam 14 Février 2026"
type input "Dim 15 Février 2026"
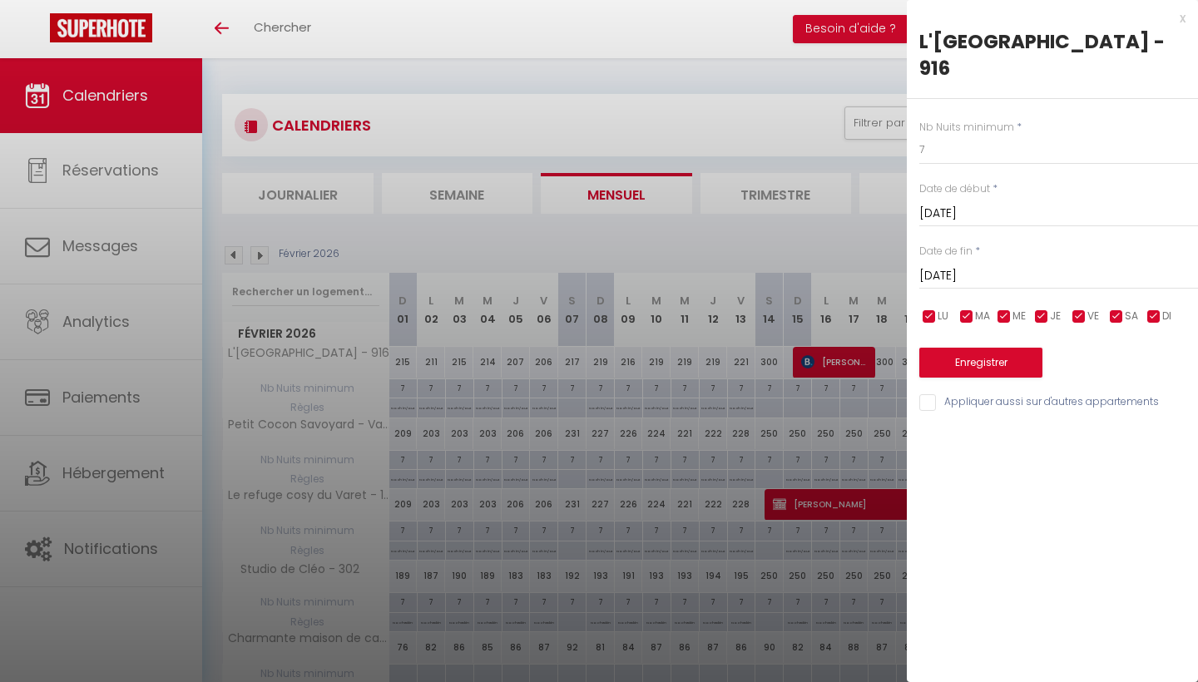
click at [818, 409] on div at bounding box center [599, 341] width 1198 height 682
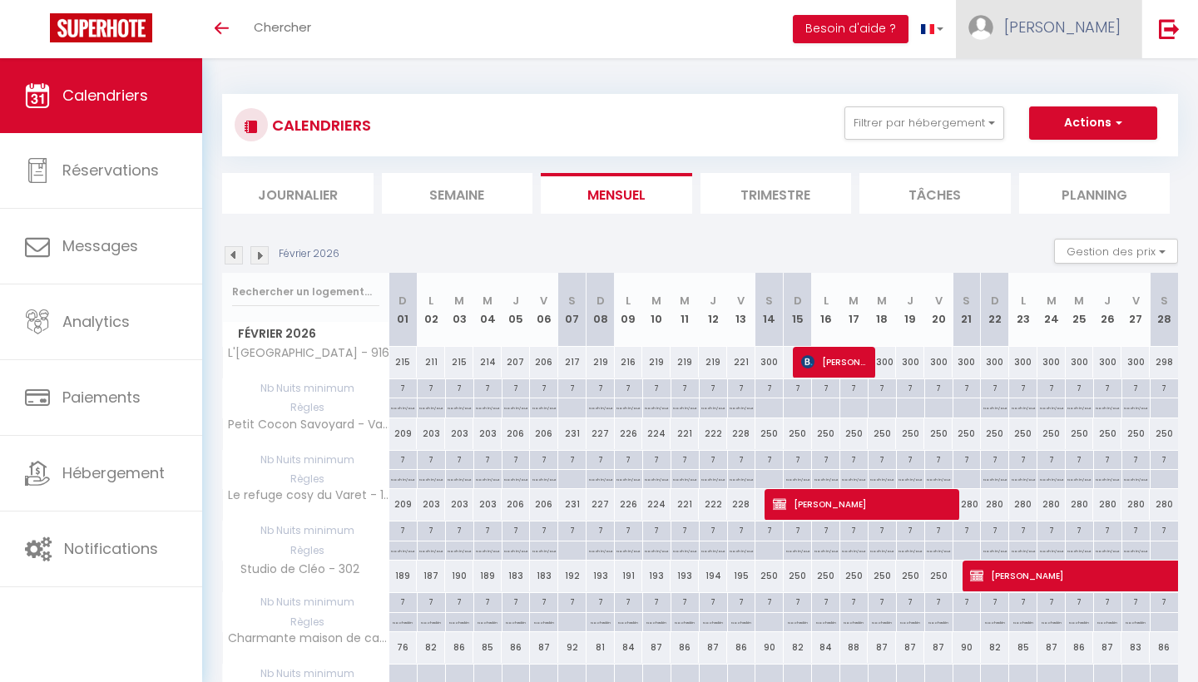
click at [1097, 26] on span "[PERSON_NAME]" at bounding box center [1062, 27] width 116 height 21
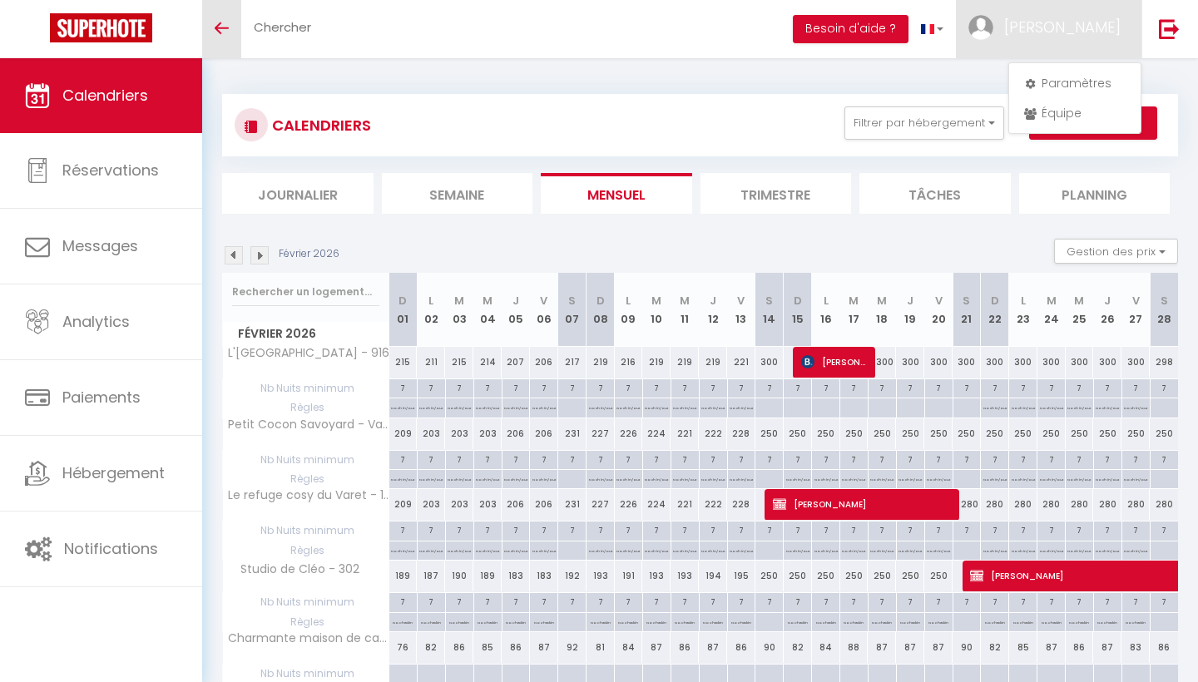
click at [221, 32] on icon "Toggle menubar" at bounding box center [222, 28] width 14 height 10
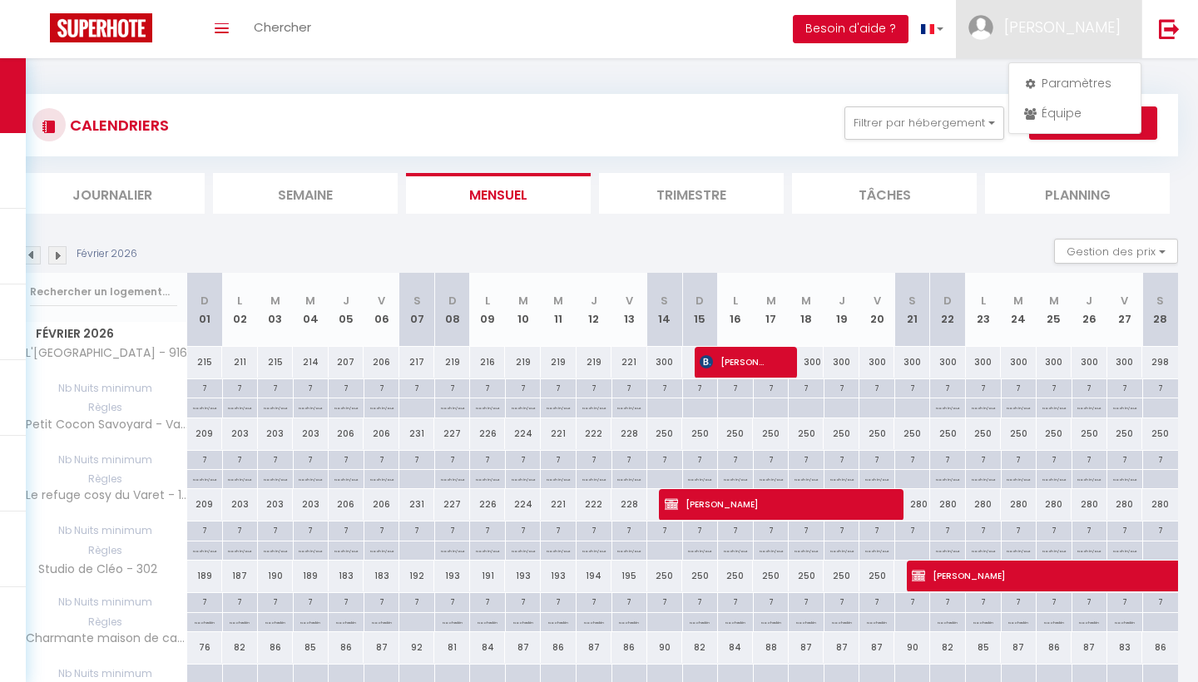
click at [898, 32] on button "Besoin d'aide ?" at bounding box center [851, 29] width 116 height 28
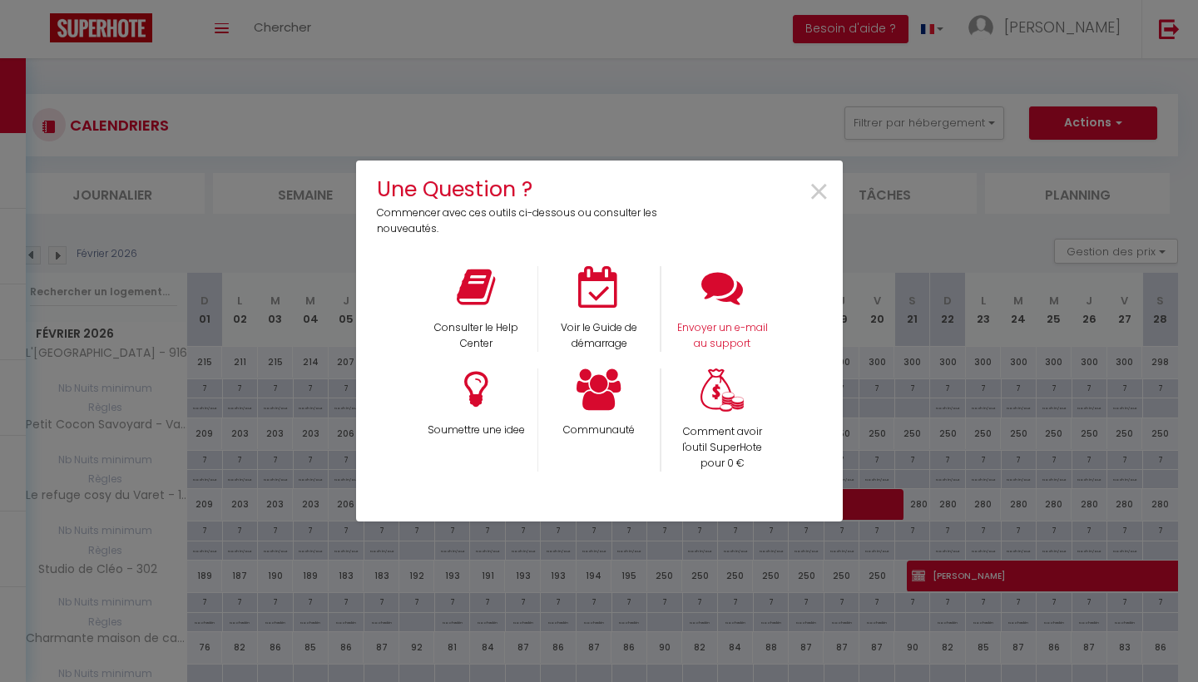
click at [717, 299] on icon at bounding box center [722, 287] width 42 height 42
click at [822, 190] on span "×" at bounding box center [819, 192] width 22 height 52
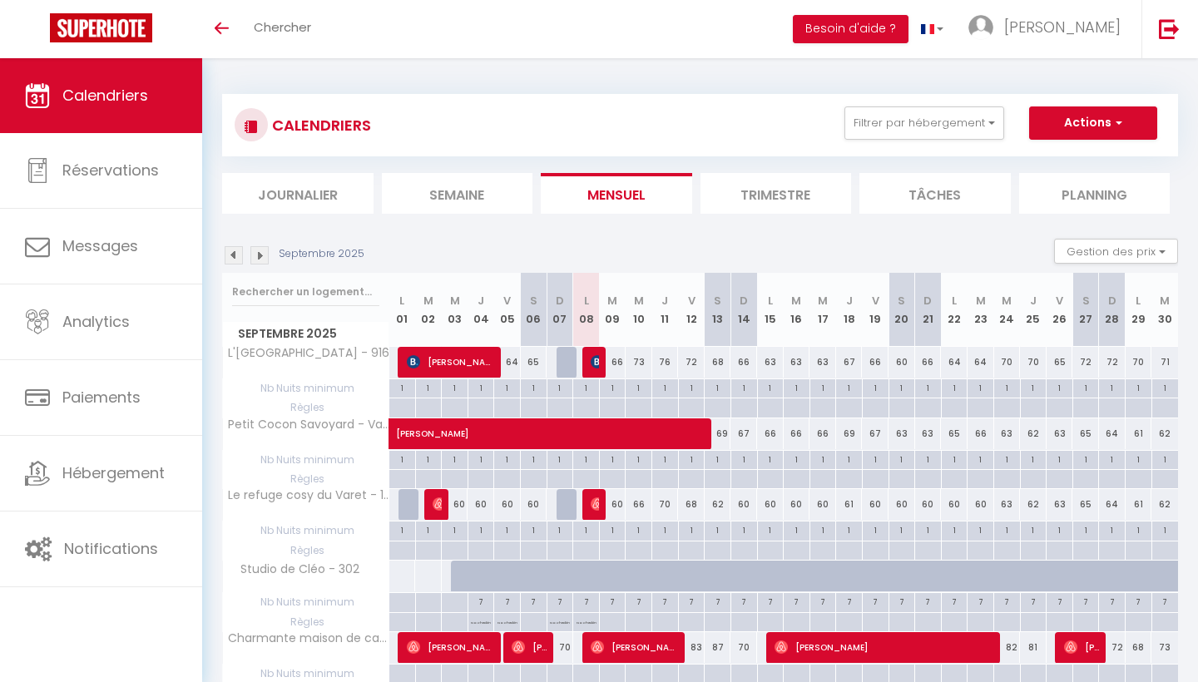
click at [260, 255] on img at bounding box center [259, 255] width 18 height 18
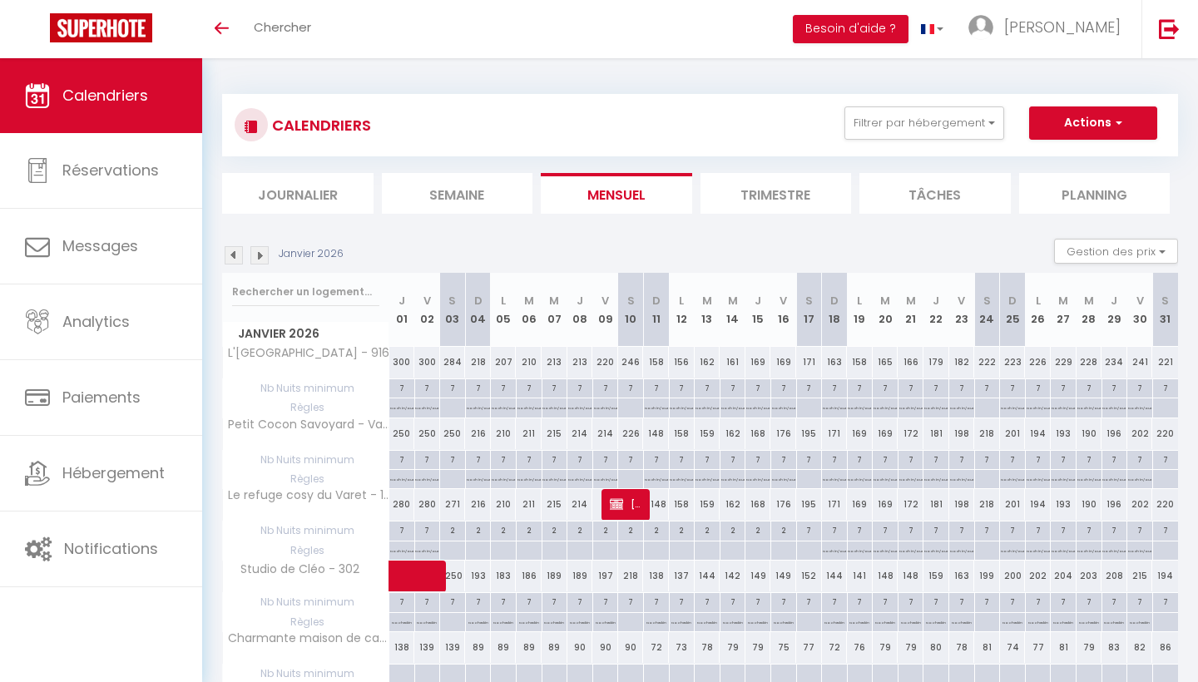
click at [260, 255] on img at bounding box center [259, 255] width 18 height 18
